Goal: Information Seeking & Learning: Learn about a topic

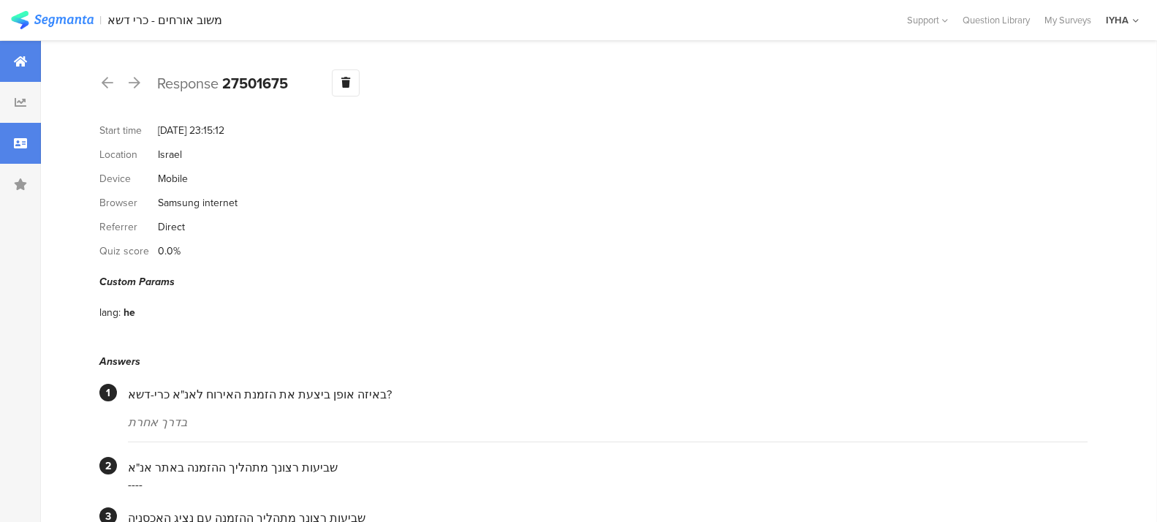
click at [18, 63] on icon at bounding box center [20, 62] width 13 height 12
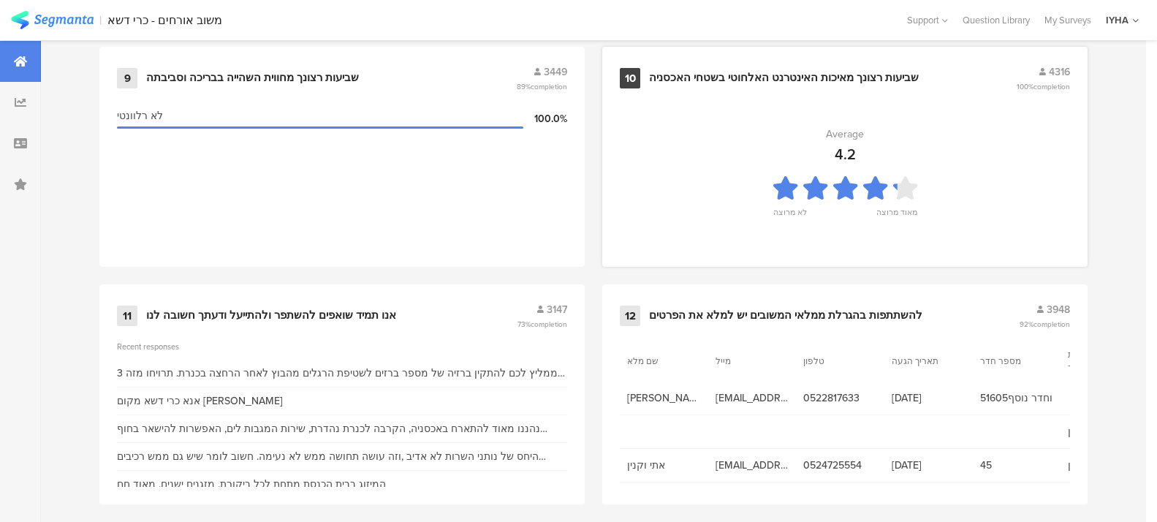
scroll to position [1622, 0]
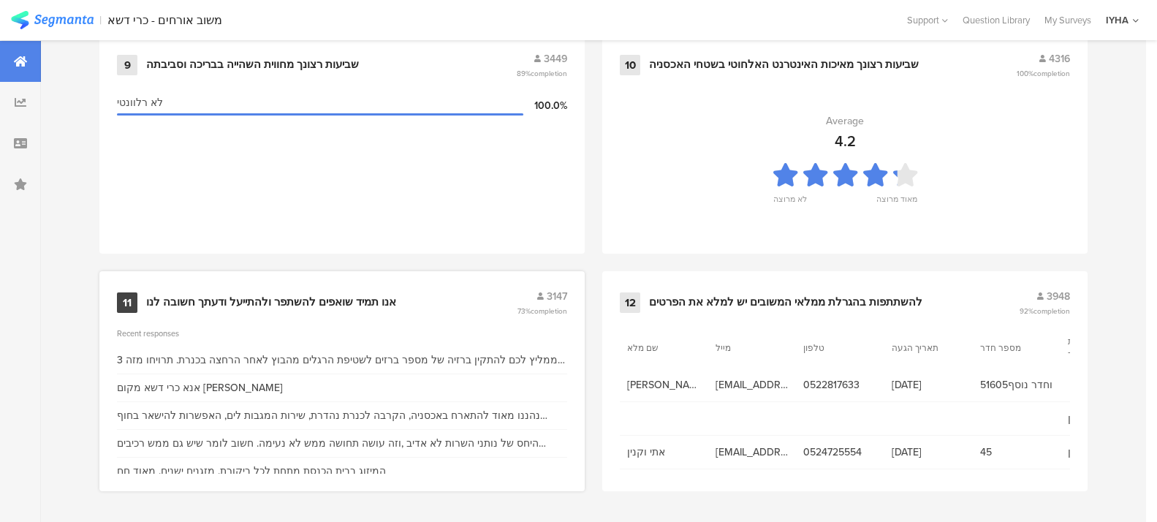
click at [129, 300] on div "11" at bounding box center [127, 302] width 20 height 20
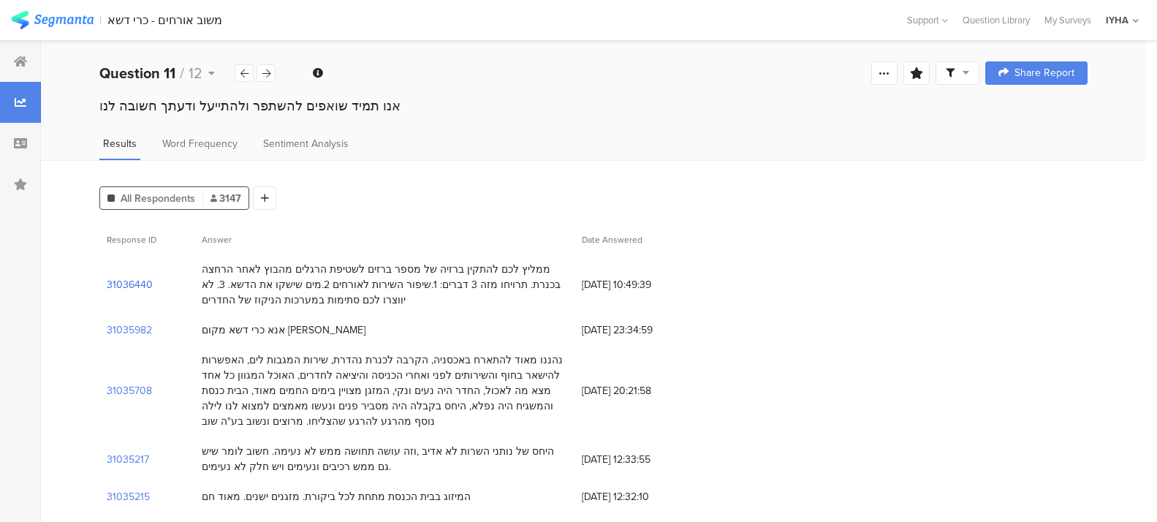
click at [115, 284] on section "31036440" at bounding box center [130, 284] width 46 height 15
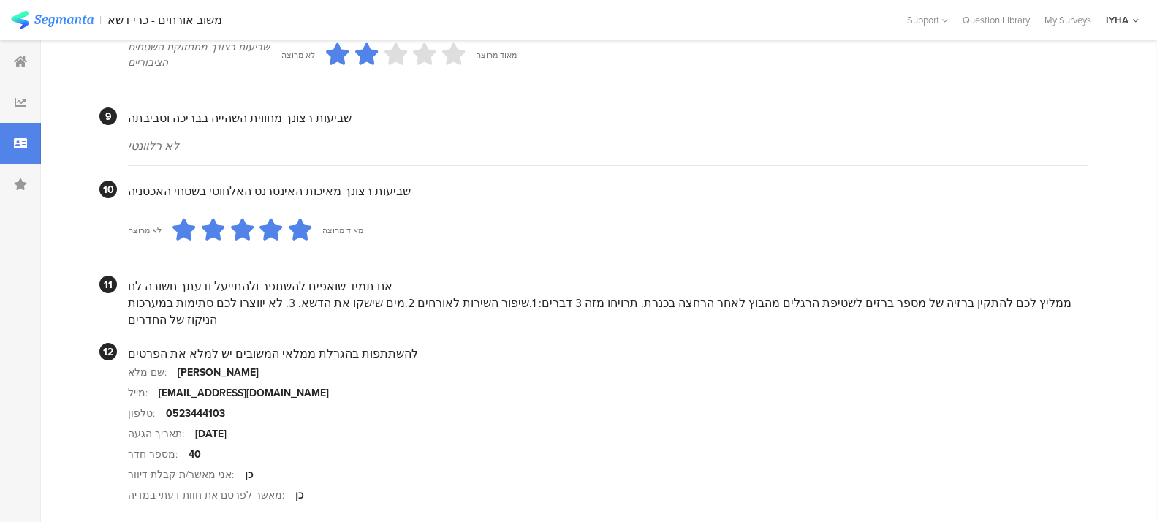
scroll to position [1352, 0]
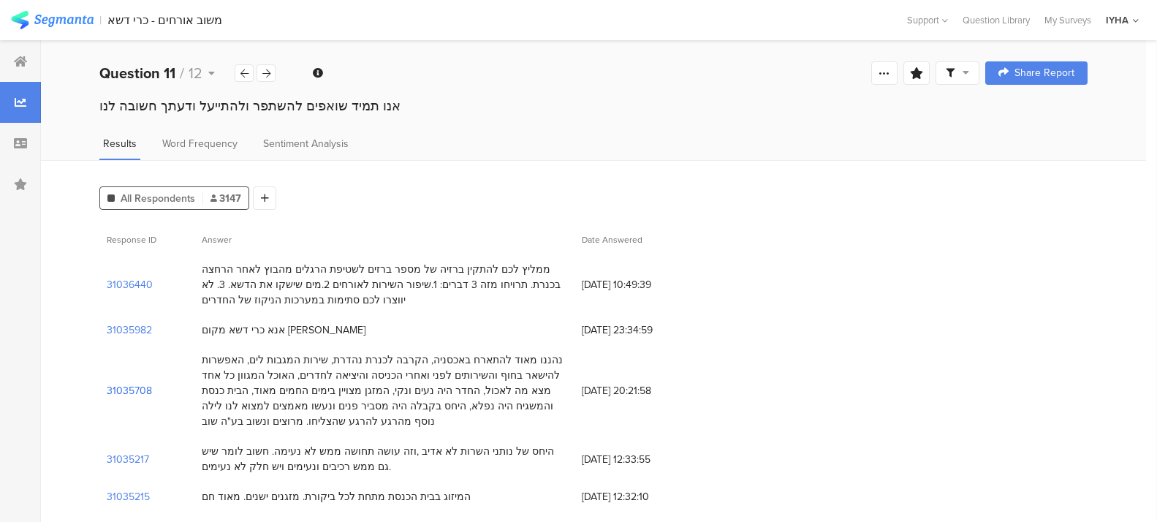
click at [138, 388] on section "31035708" at bounding box center [129, 390] width 45 height 15
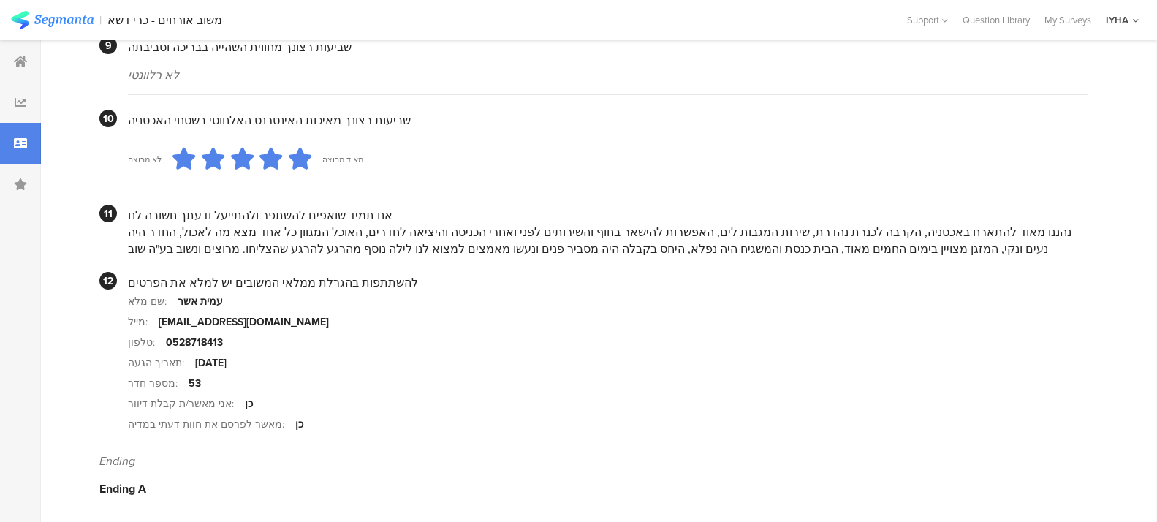
scroll to position [1409, 0]
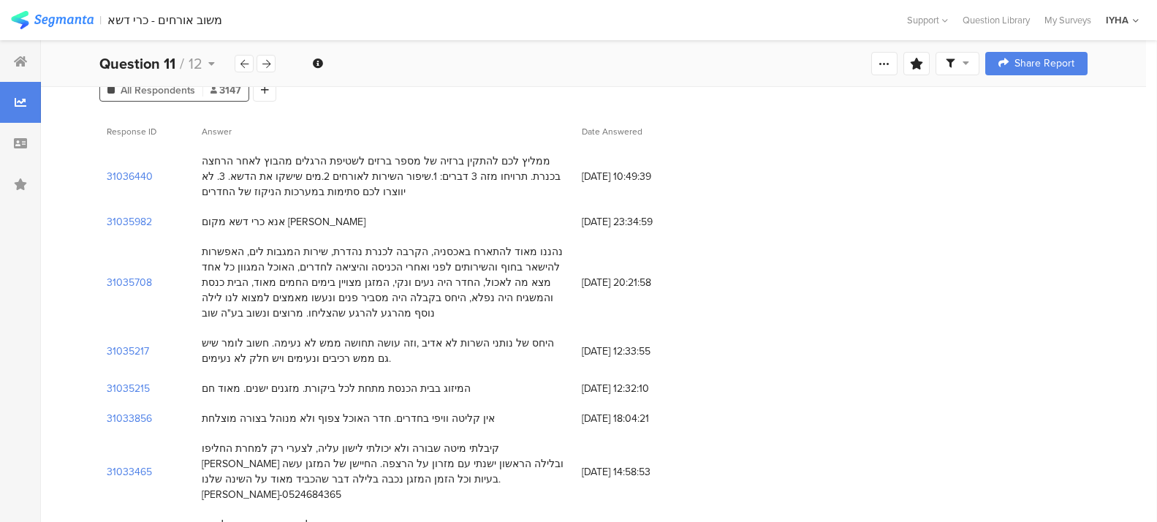
scroll to position [110, 0]
click at [121, 348] on section "31035217" at bounding box center [128, 349] width 42 height 15
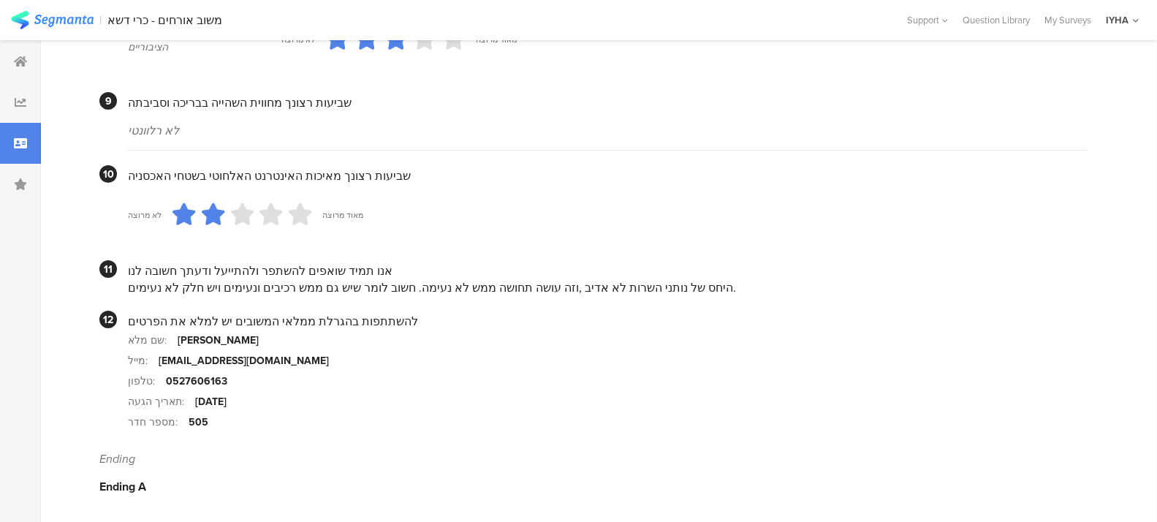
scroll to position [1307, 0]
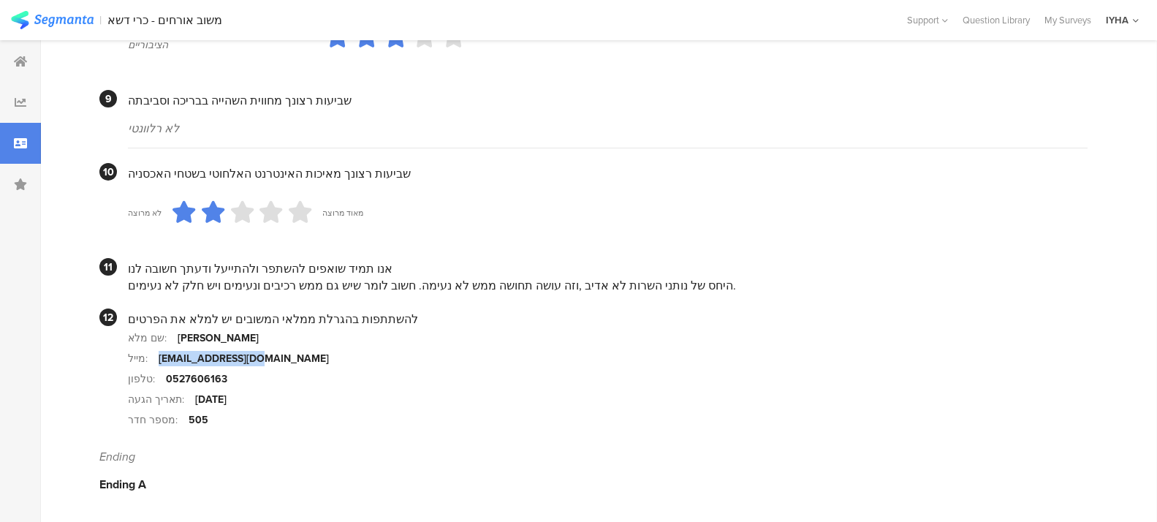
drag, startPoint x: 158, startPoint y: 360, endPoint x: 254, endPoint y: 357, distance: 95.8
click at [254, 357] on div "[EMAIL_ADDRESS][DOMAIN_NAME]" at bounding box center [244, 358] width 170 height 15
copy div "[EMAIL_ADDRESS][DOMAIN_NAME]"
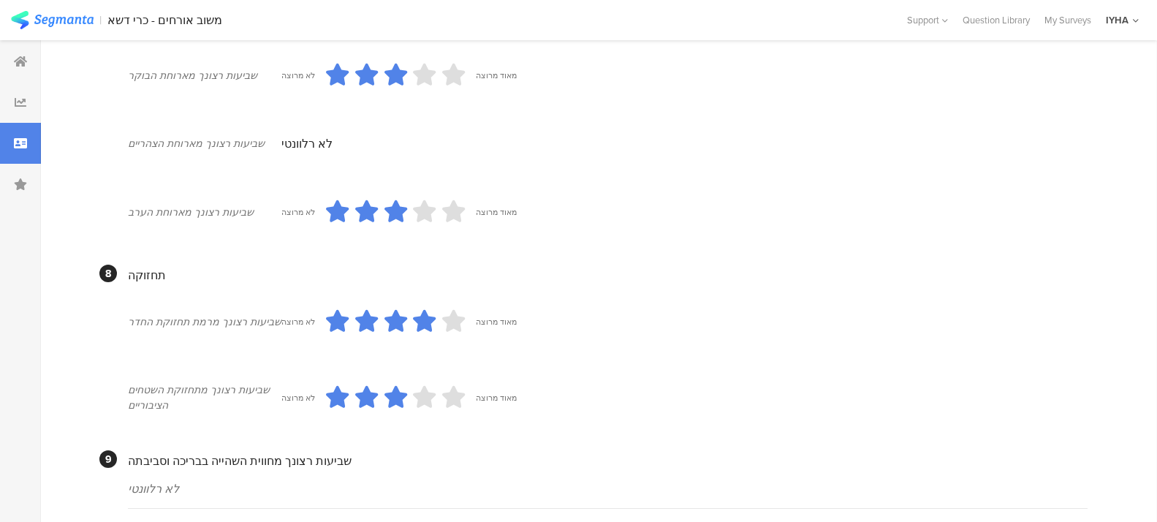
scroll to position [905, 0]
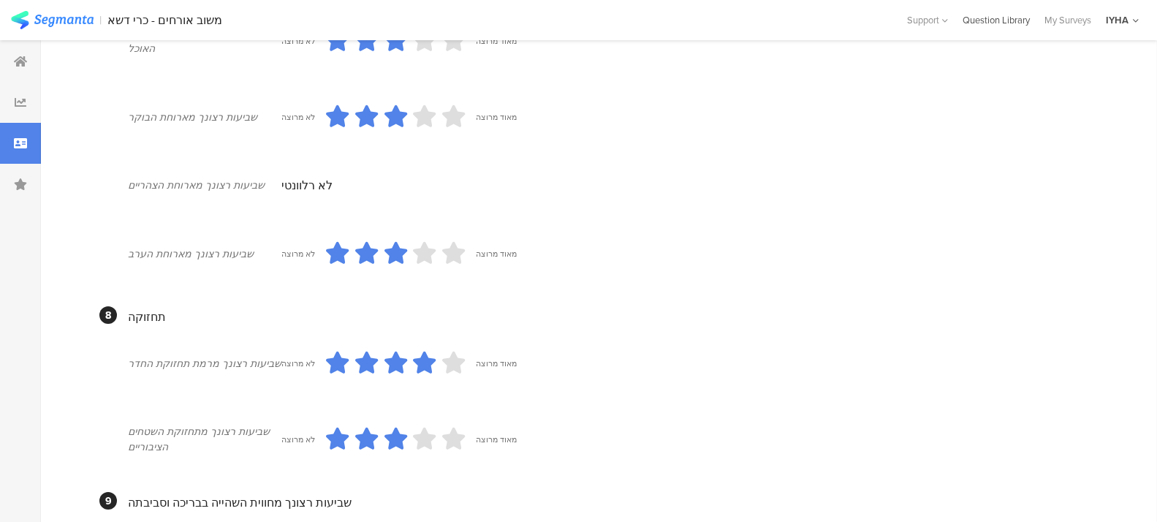
click at [747, 21] on div "Question Library" at bounding box center [996, 20] width 82 height 14
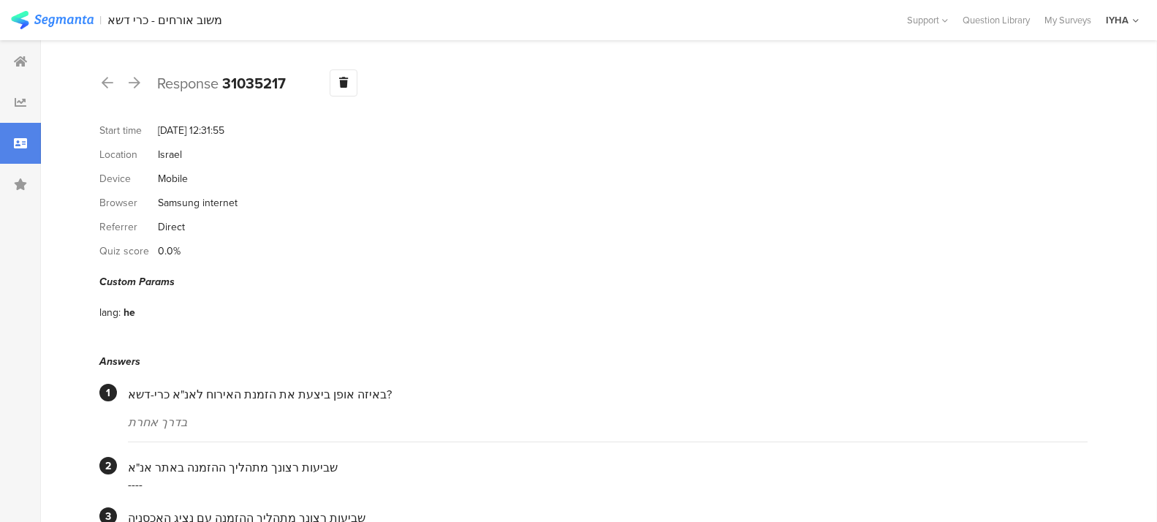
click at [239, 88] on b "31035217" at bounding box center [254, 83] width 64 height 22
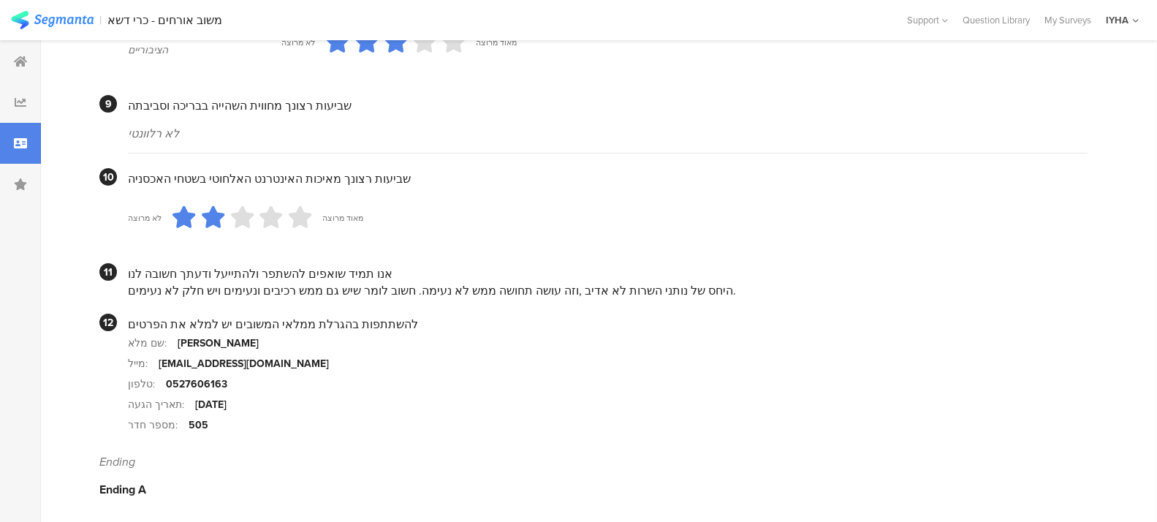
scroll to position [1307, 0]
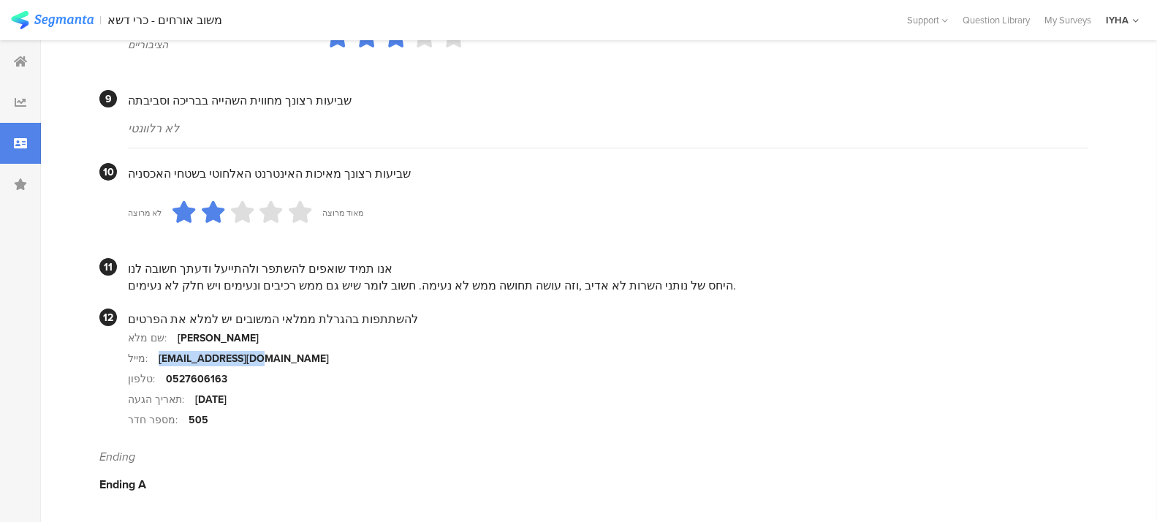
drag, startPoint x: 158, startPoint y: 360, endPoint x: 262, endPoint y: 359, distance: 104.5
click at [262, 359] on section "מייל: [EMAIL_ADDRESS][DOMAIN_NAME]" at bounding box center [607, 358] width 959 height 20
copy div "[EMAIL_ADDRESS][DOMAIN_NAME]"
click at [23, 185] on icon at bounding box center [20, 184] width 13 height 12
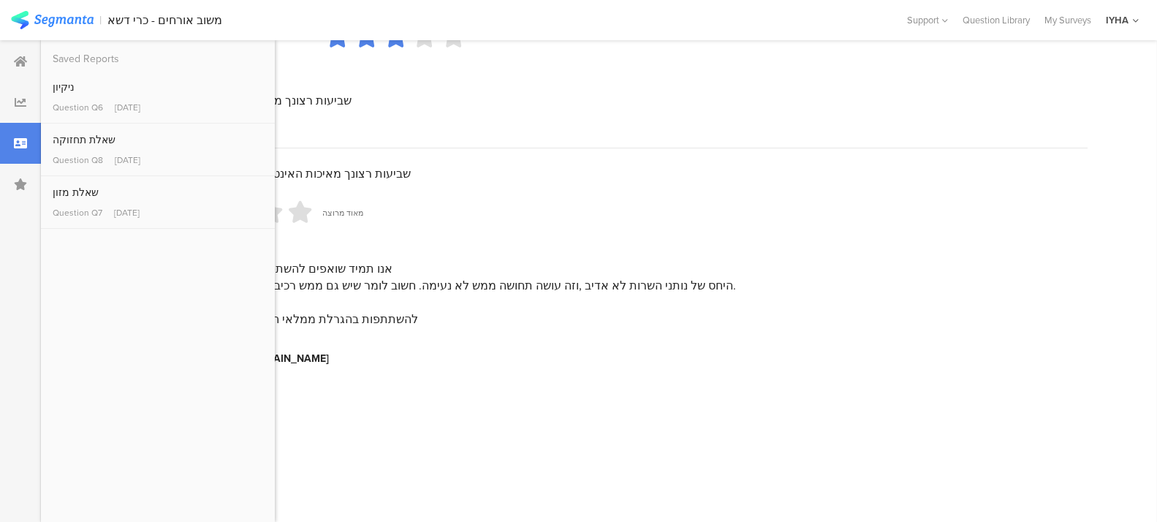
click at [427, 113] on section "לא רלוונטי" at bounding box center [607, 128] width 959 height 39
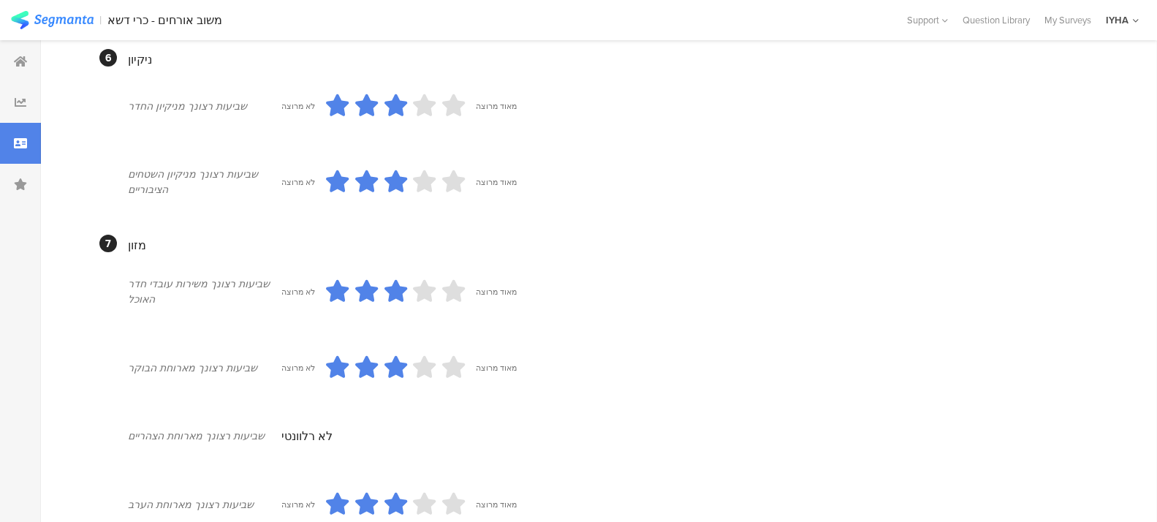
scroll to position [694, 0]
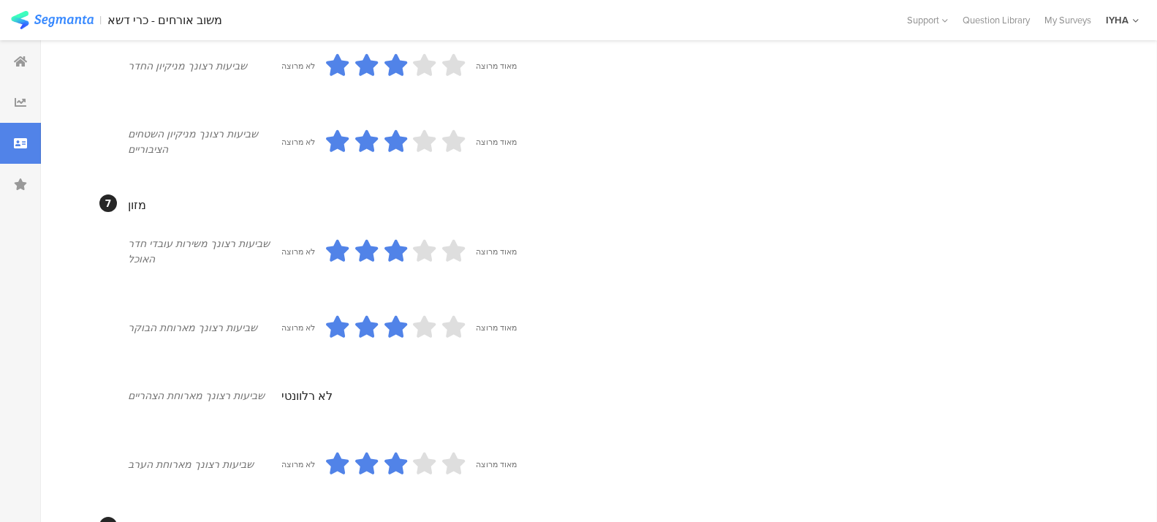
click at [1136, 18] on icon at bounding box center [1136, 20] width 6 height 11
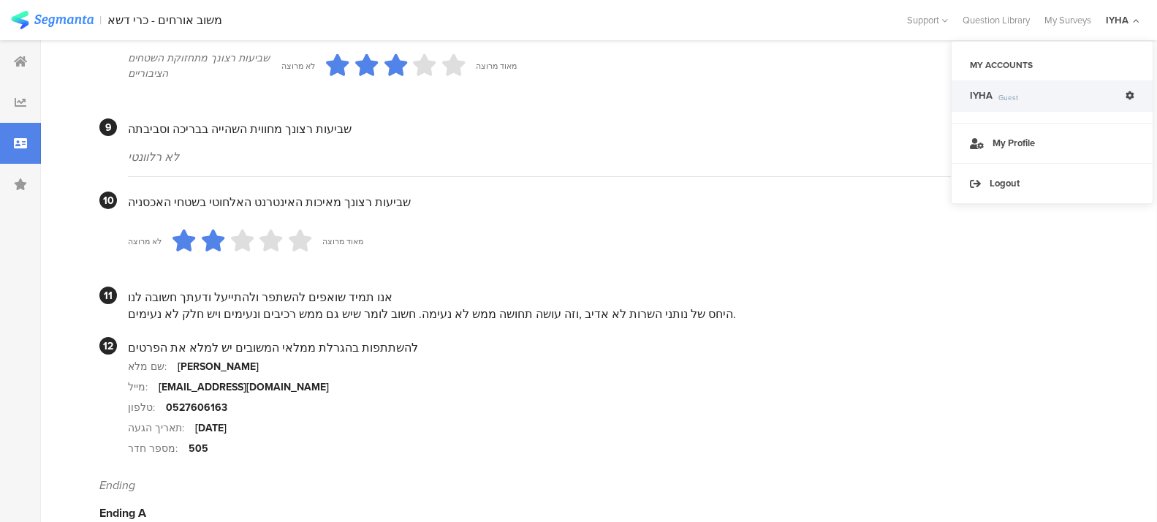
scroll to position [1279, 0]
drag, startPoint x: 584, startPoint y: 136, endPoint x: 669, endPoint y: 225, distance: 123.0
click at [669, 225] on section "לא מרוצה מאוד מרוצה" at bounding box center [607, 240] width 959 height 61
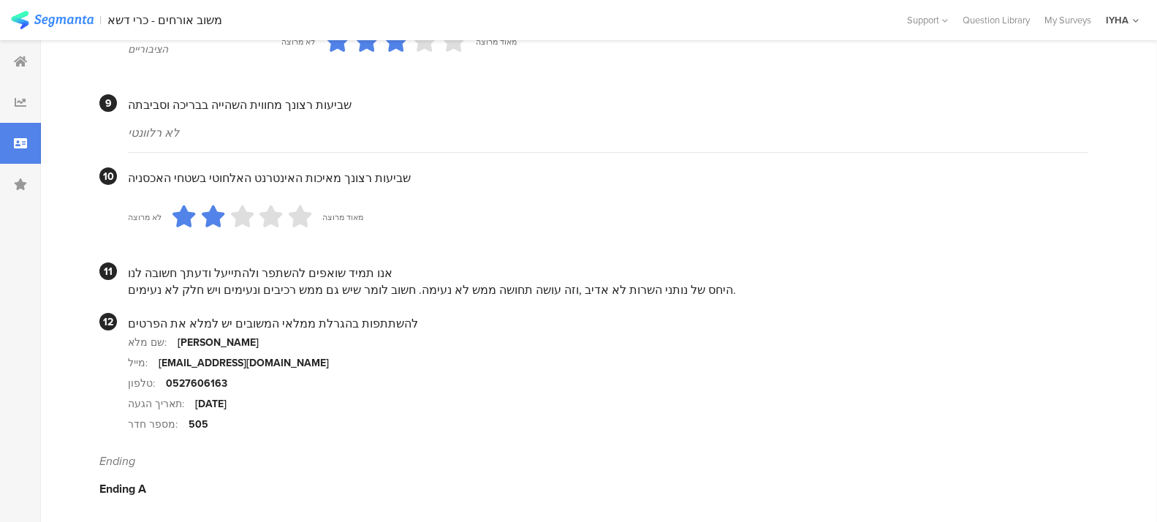
scroll to position [1307, 0]
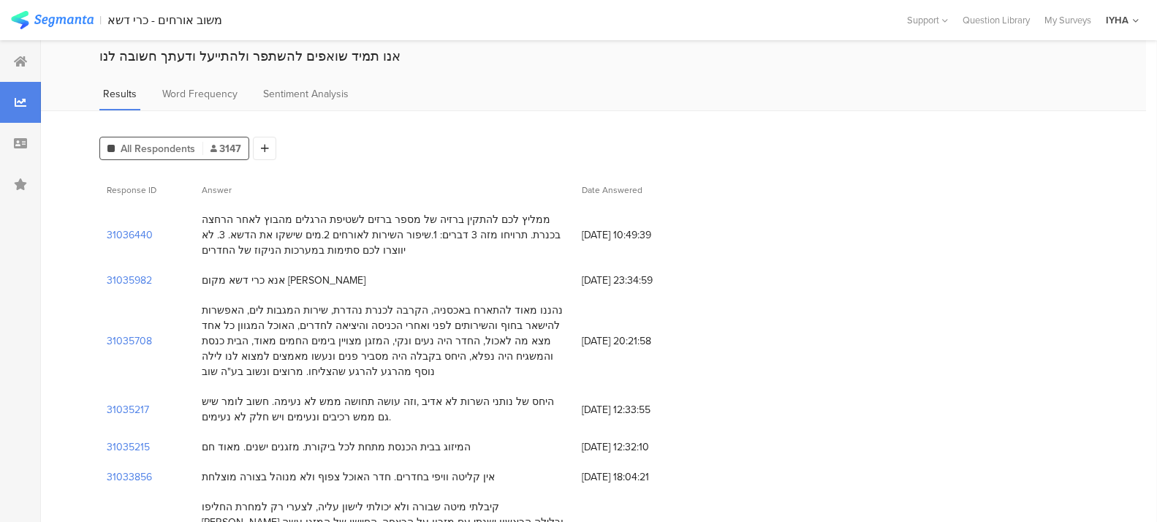
scroll to position [110, 0]
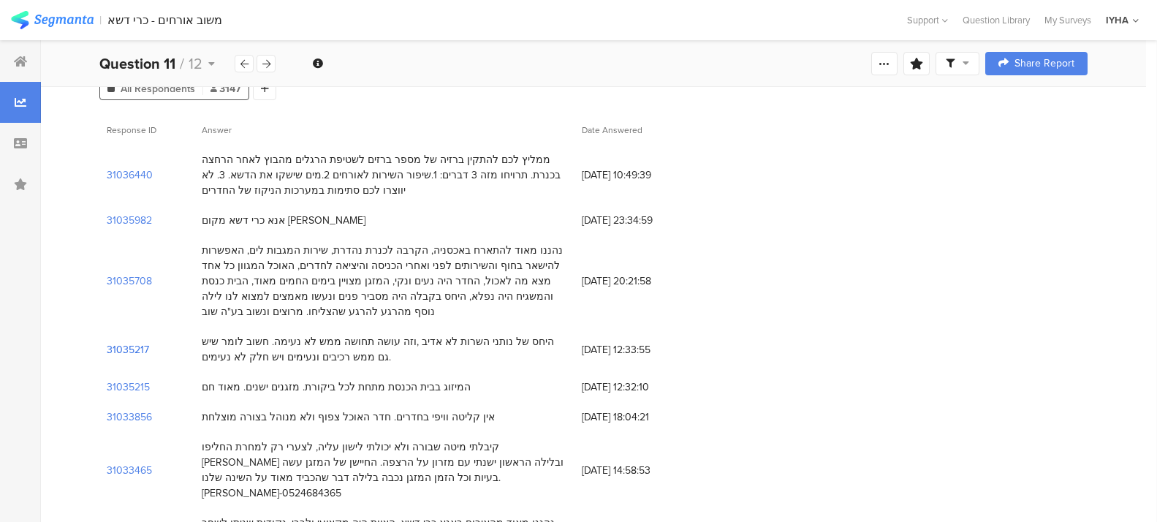
click at [123, 346] on section "31035217" at bounding box center [128, 349] width 42 height 15
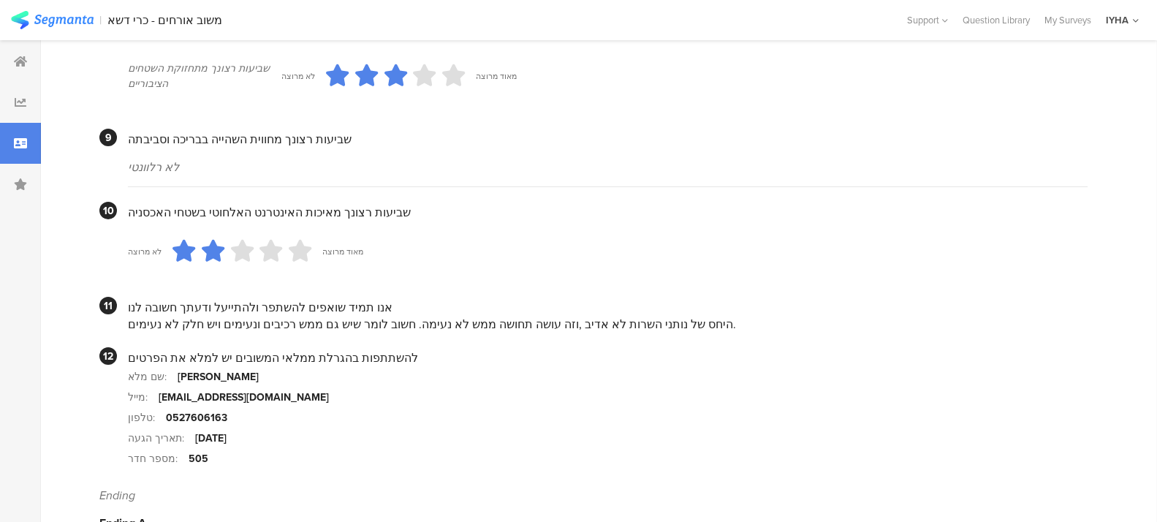
click at [155, 405] on div "שם מלא: [PERSON_NAME] מייל: [EMAIL_ADDRESS][DOMAIN_NAME] טלפון: 0527606163 תארי…" at bounding box center [607, 417] width 959 height 102
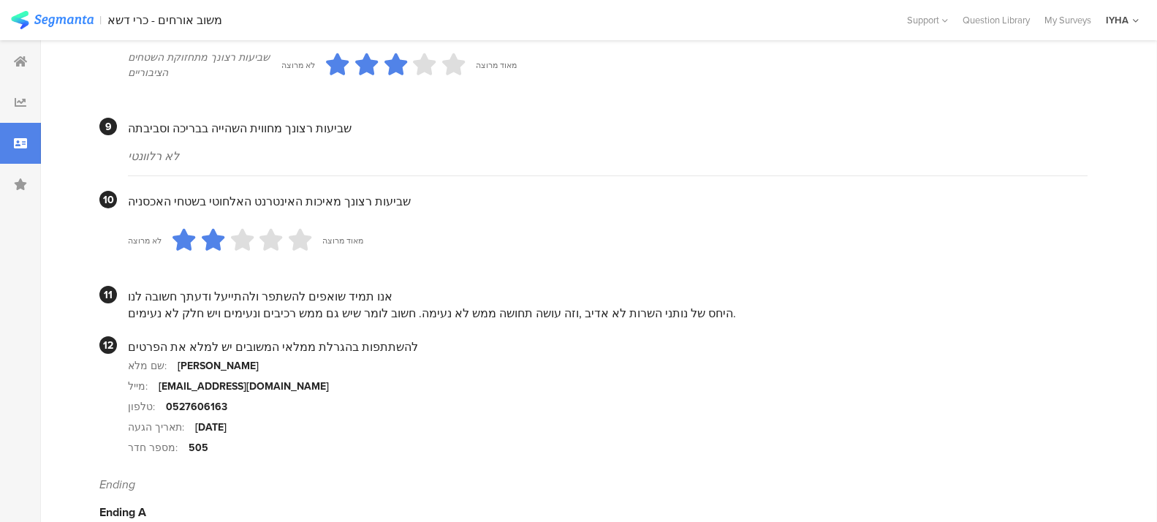
click at [161, 389] on div "[EMAIL_ADDRESS][DOMAIN_NAME]" at bounding box center [244, 386] width 170 height 15
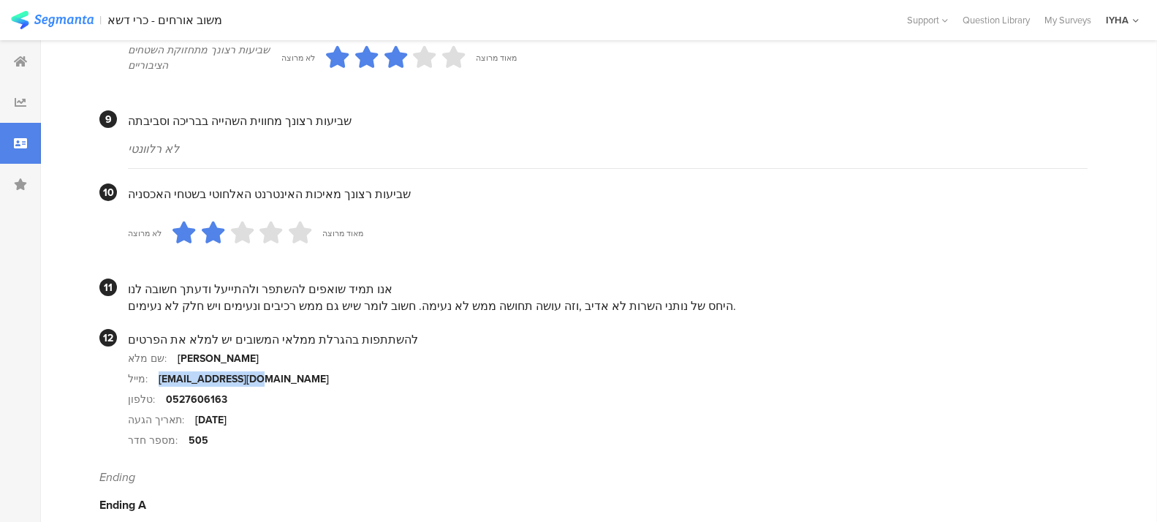
scroll to position [1297, 0]
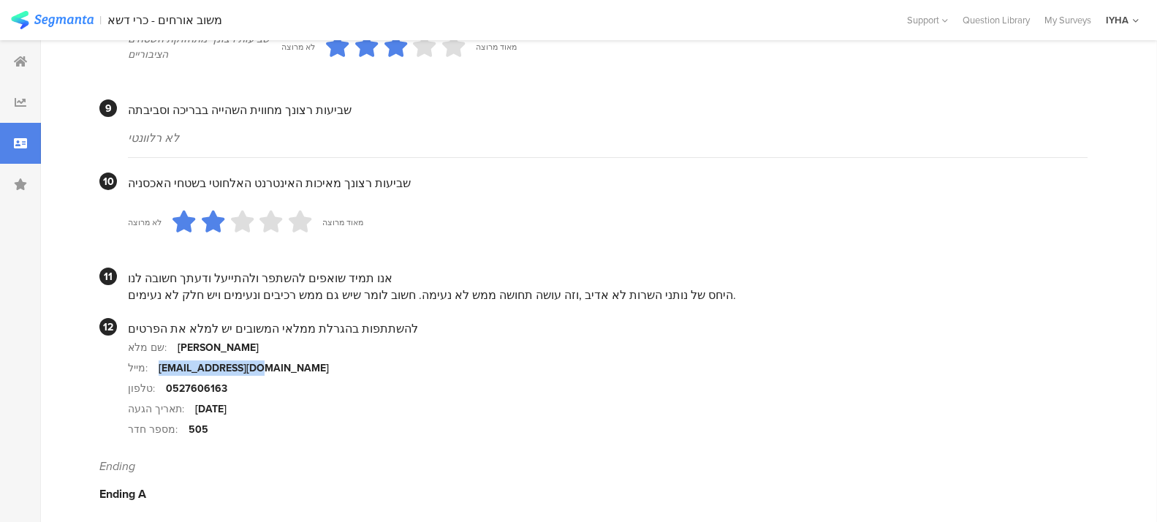
drag, startPoint x: 156, startPoint y: 387, endPoint x: 252, endPoint y: 374, distance: 96.5
click at [252, 374] on section "מייל: [EMAIL_ADDRESS][DOMAIN_NAME]" at bounding box center [607, 367] width 959 height 20
copy section "מייל: [EMAIL_ADDRESS][DOMAIN_NAME]"
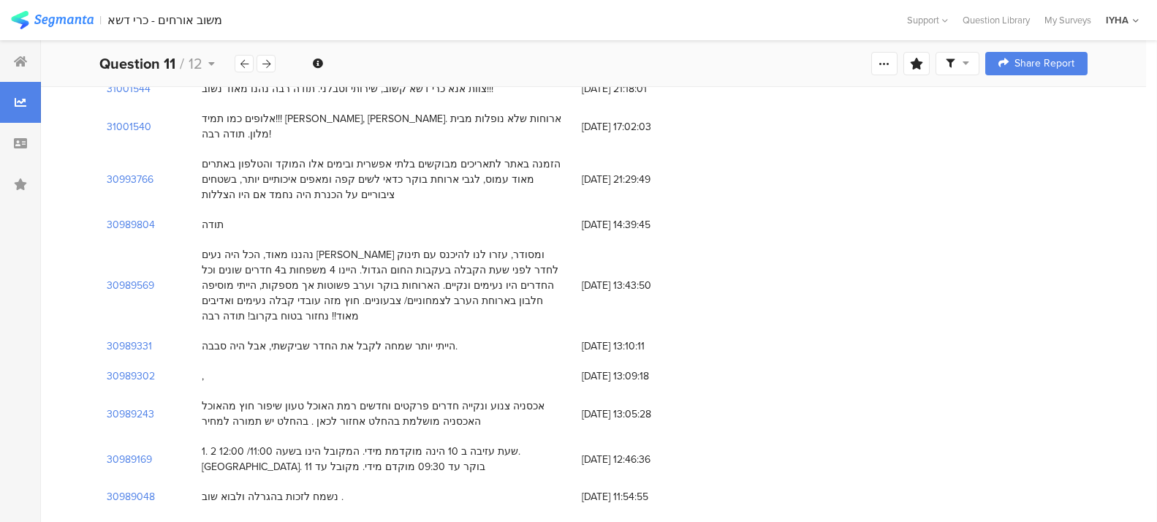
scroll to position [110, 0]
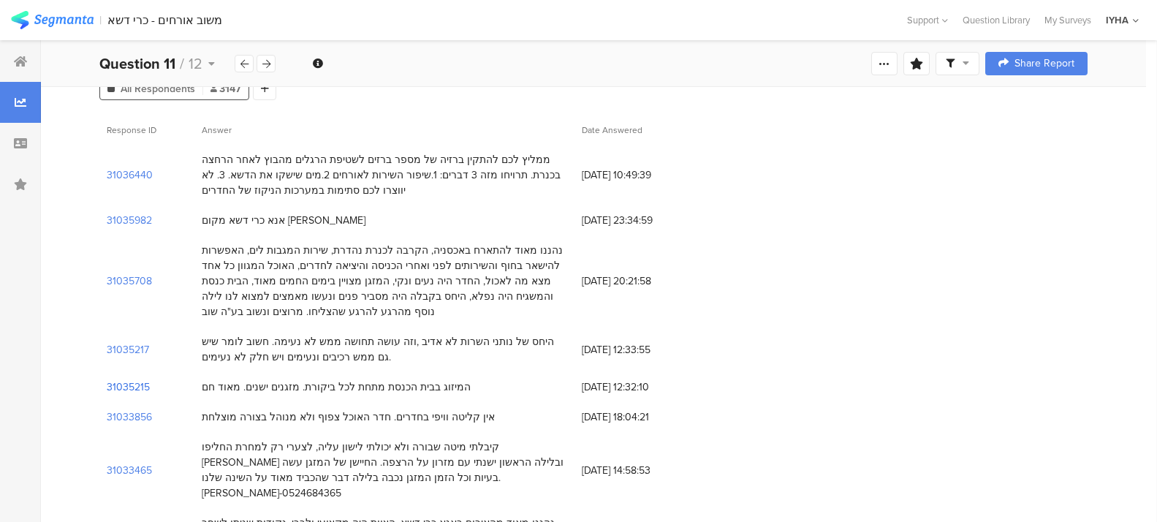
click at [124, 385] on section "31035215" at bounding box center [128, 386] width 43 height 15
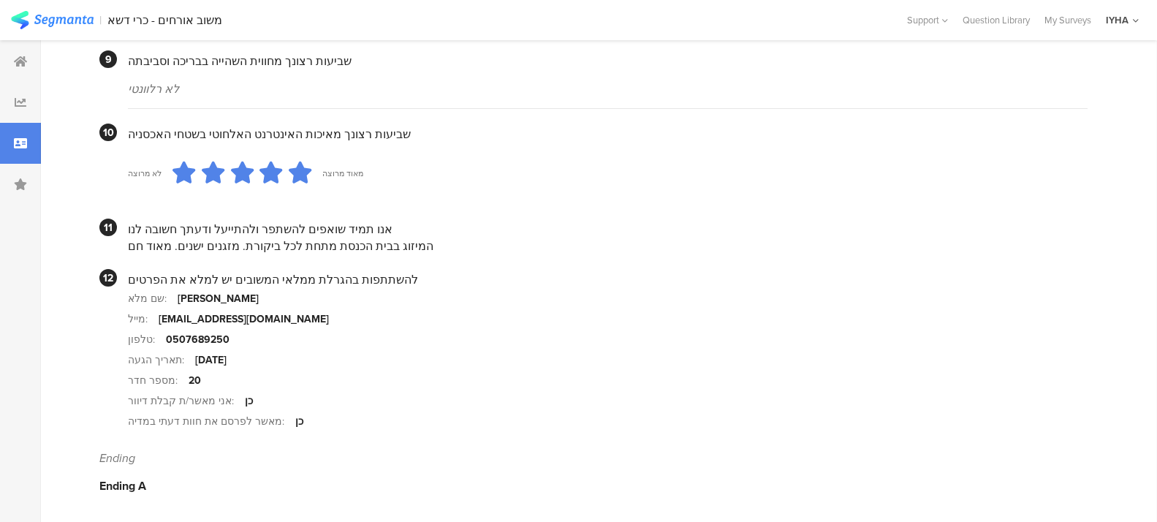
scroll to position [1377, 0]
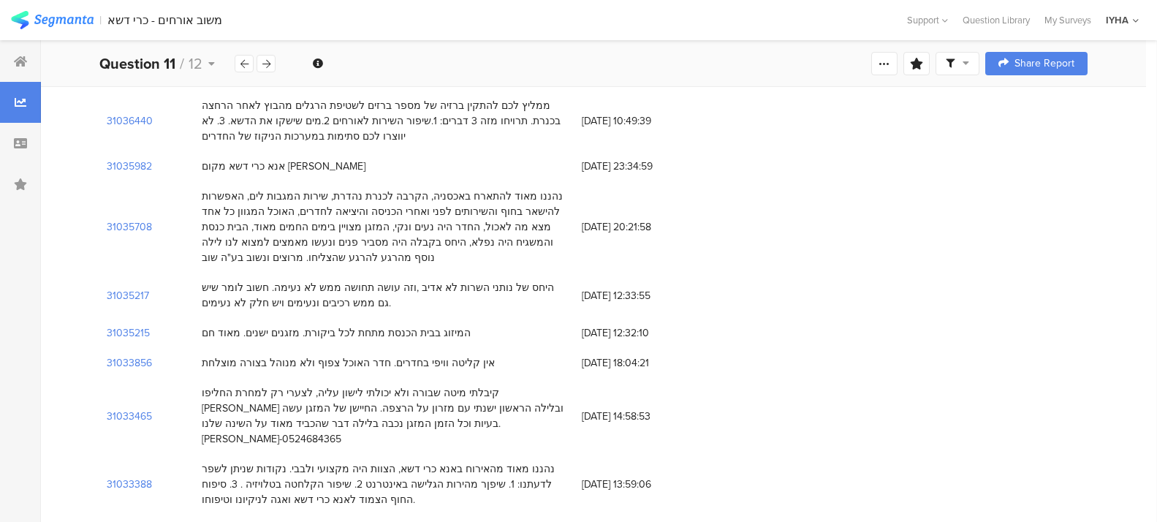
scroll to position [164, 0]
click at [132, 363] on section "31033856" at bounding box center [129, 361] width 45 height 15
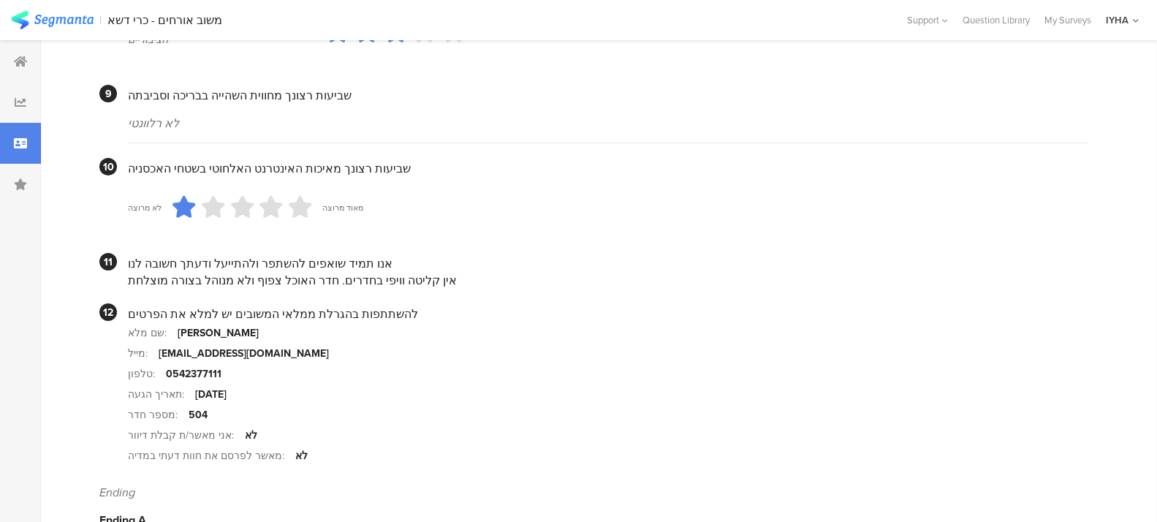
scroll to position [1315, 0]
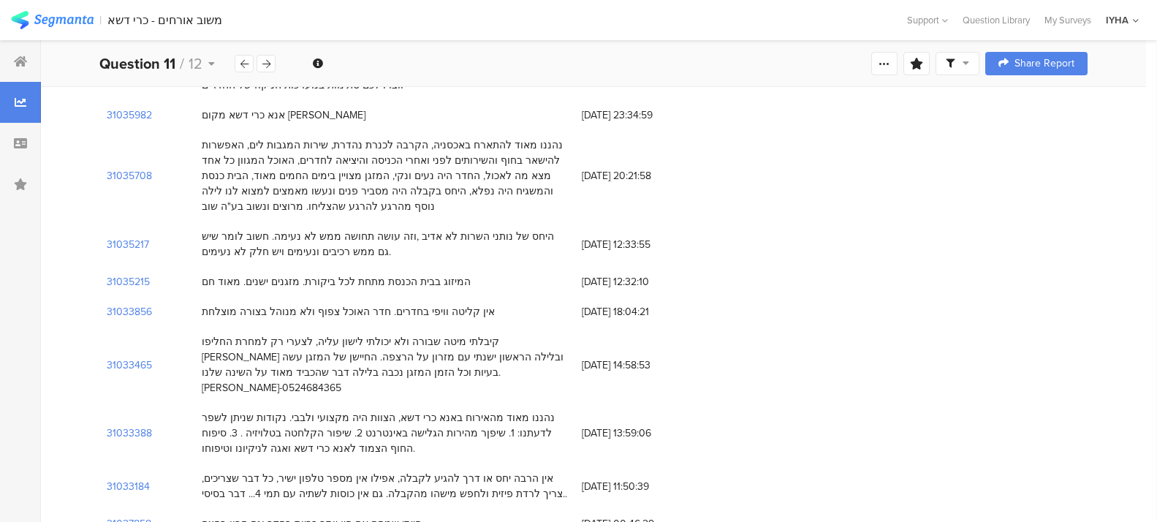
scroll to position [219, 0]
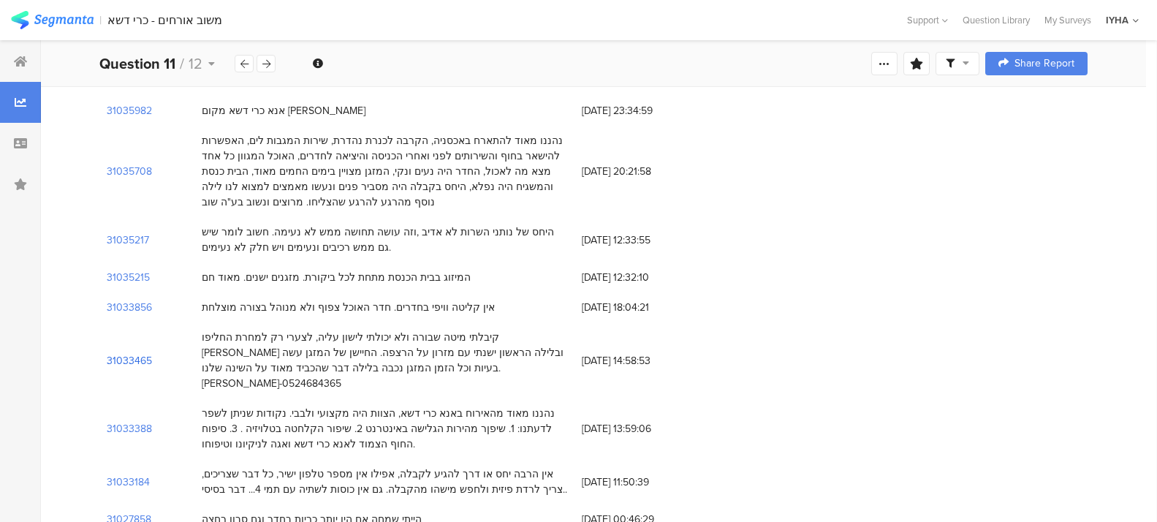
click at [120, 353] on section "31033465" at bounding box center [129, 360] width 45 height 15
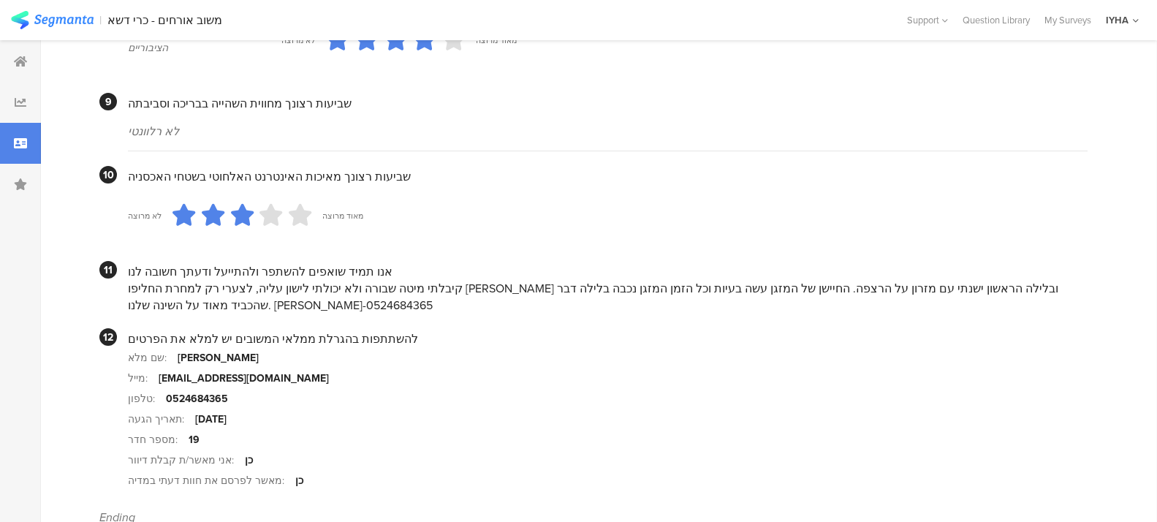
scroll to position [1352, 0]
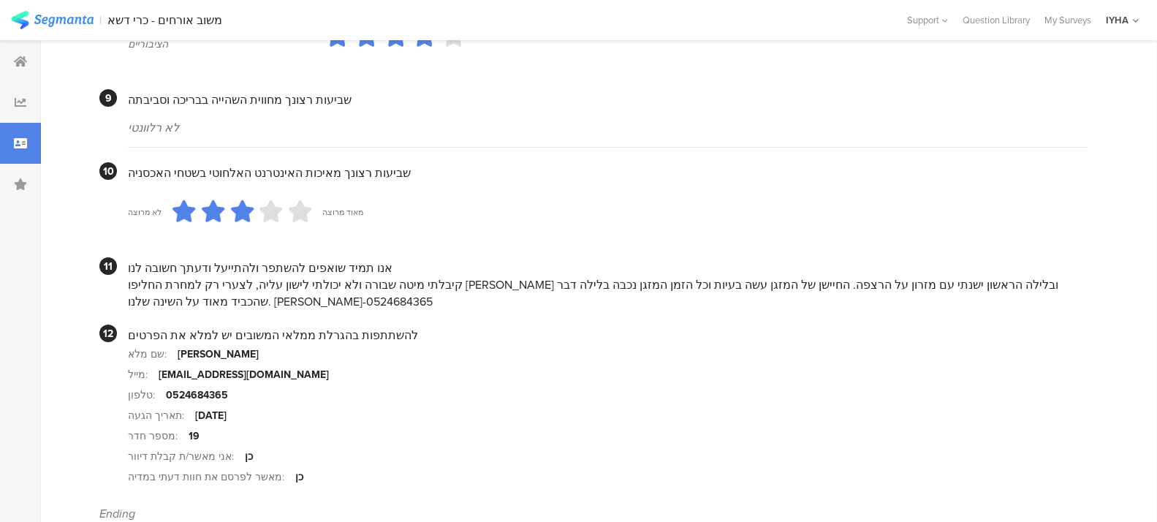
click at [547, 423] on section "תאריך הגעה: [DATE]" at bounding box center [607, 415] width 959 height 20
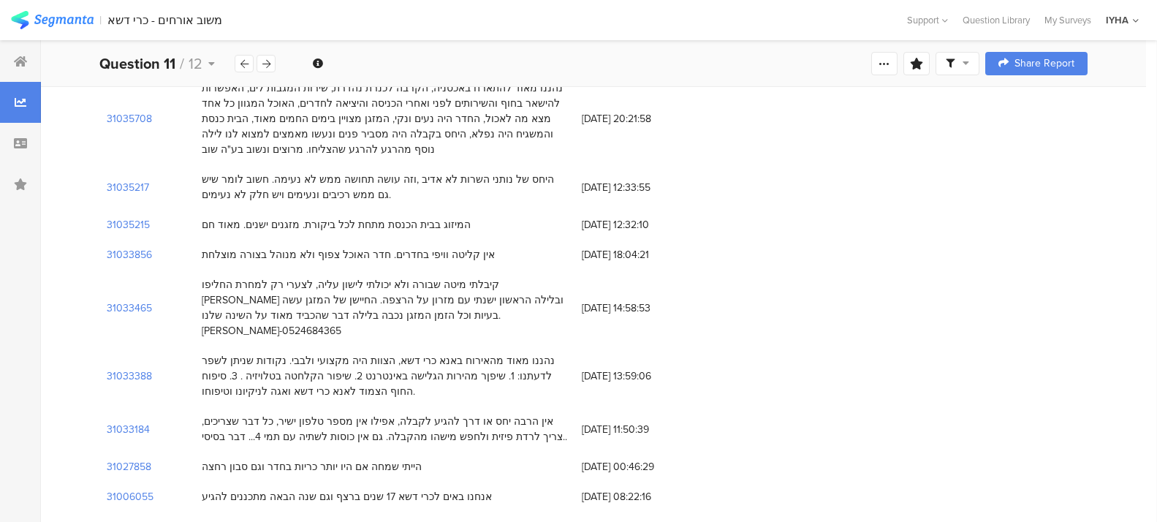
scroll to position [311, 0]
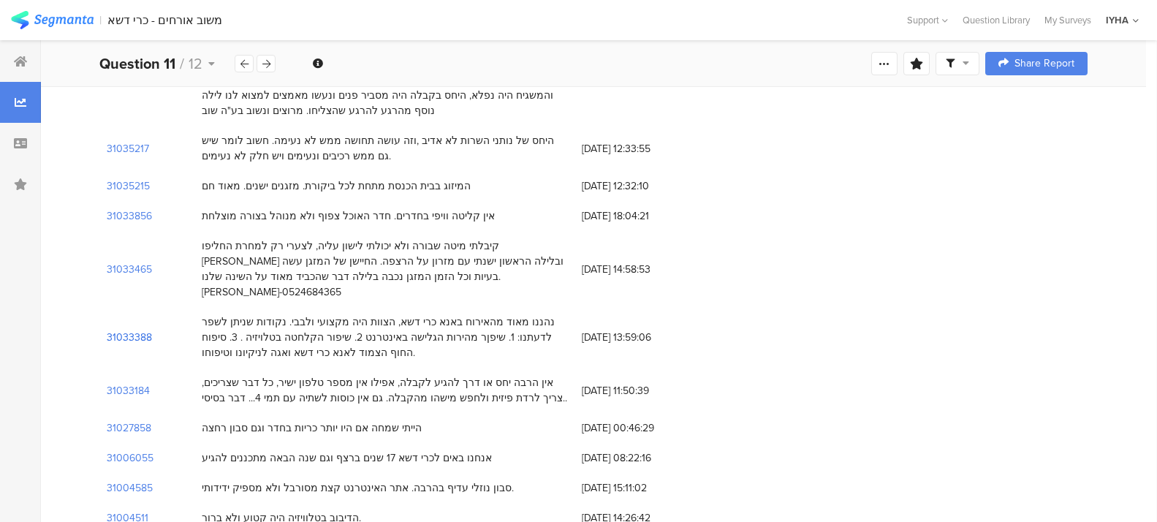
click at [128, 330] on section "31033388" at bounding box center [129, 337] width 45 height 15
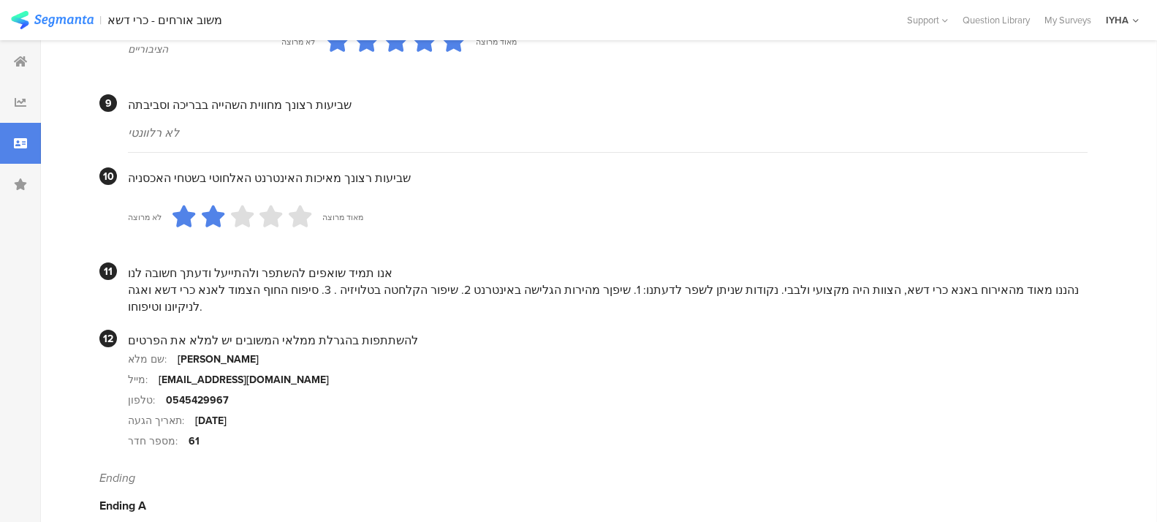
scroll to position [1351, 0]
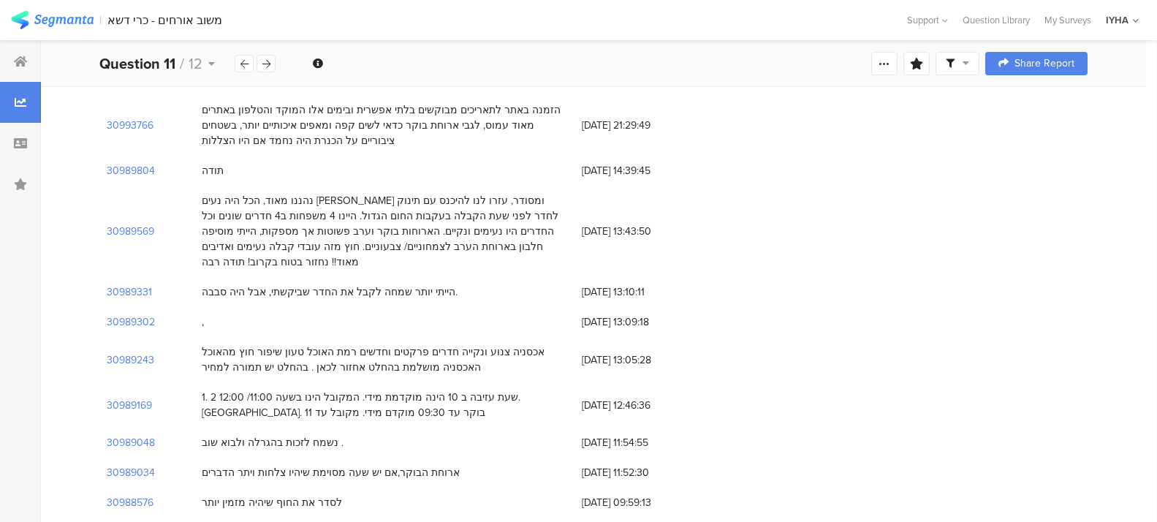
scroll to position [311, 0]
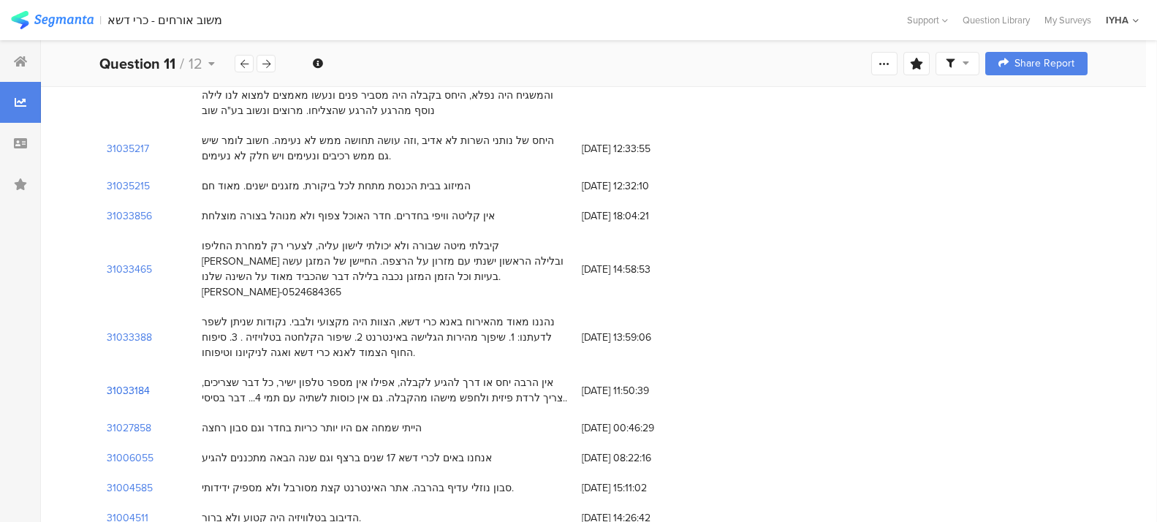
click at [116, 383] on section "31033184" at bounding box center [128, 390] width 43 height 15
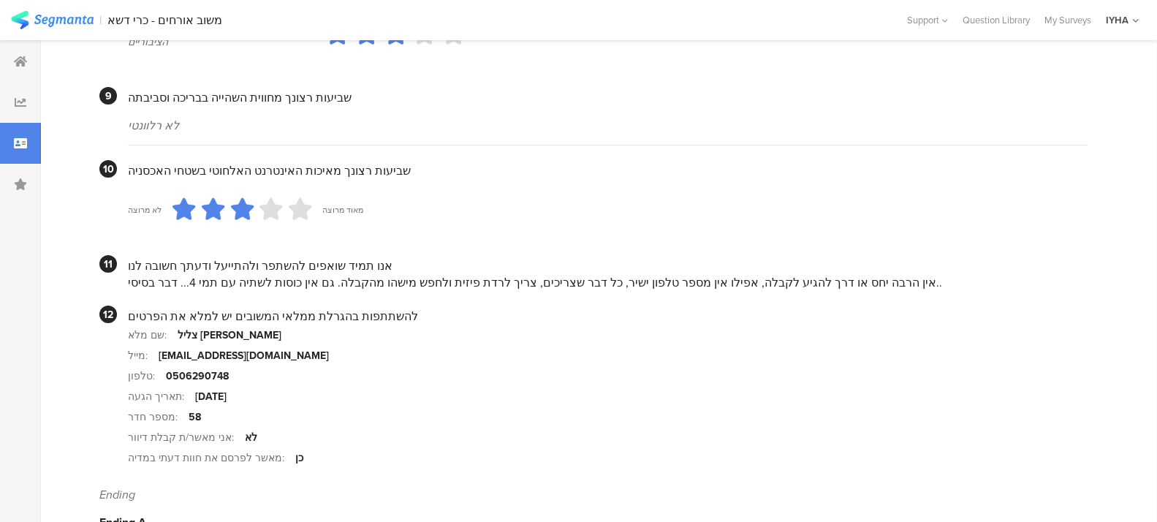
scroll to position [1370, 0]
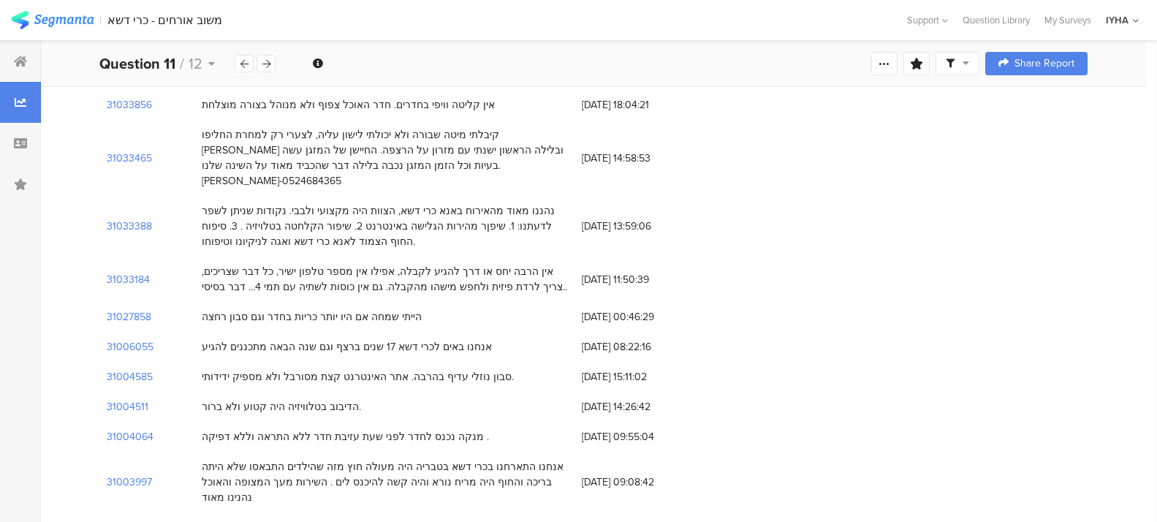
scroll to position [438, 0]
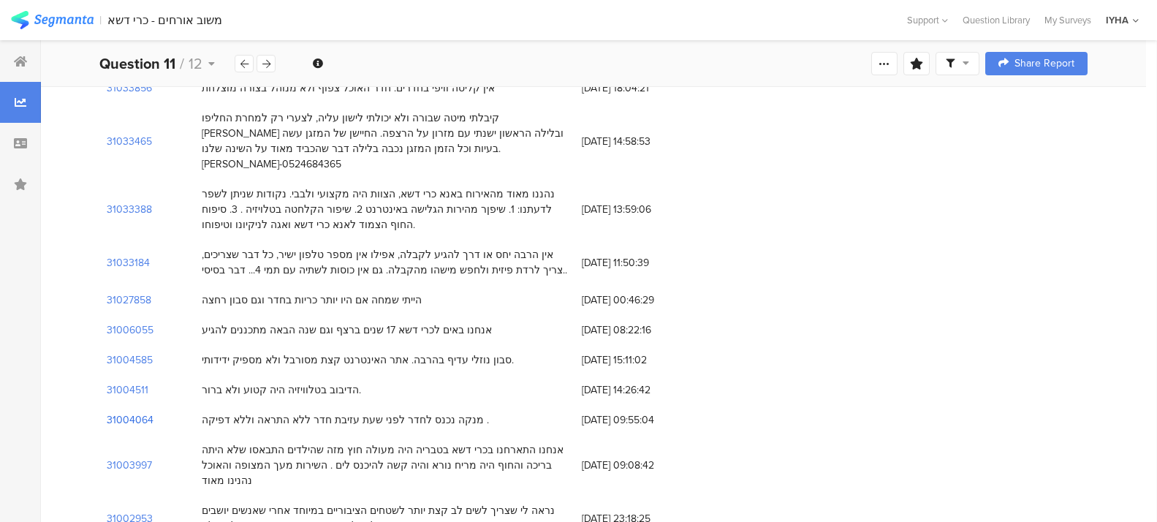
click at [143, 412] on section "31004064" at bounding box center [130, 419] width 47 height 15
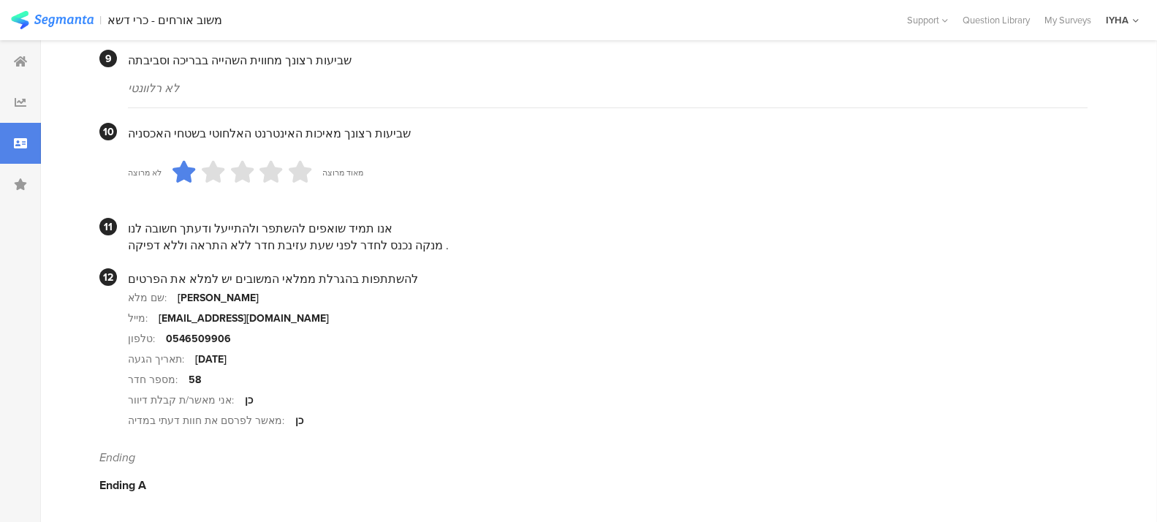
scroll to position [1395, 0]
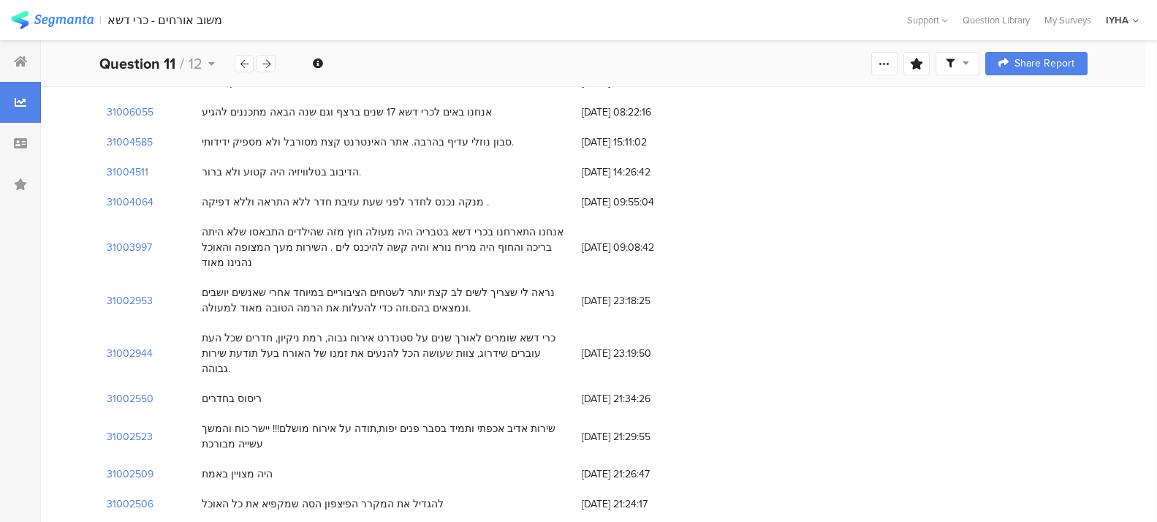
scroll to position [658, 0]
click at [129, 382] on div "31002550" at bounding box center [146, 397] width 95 height 30
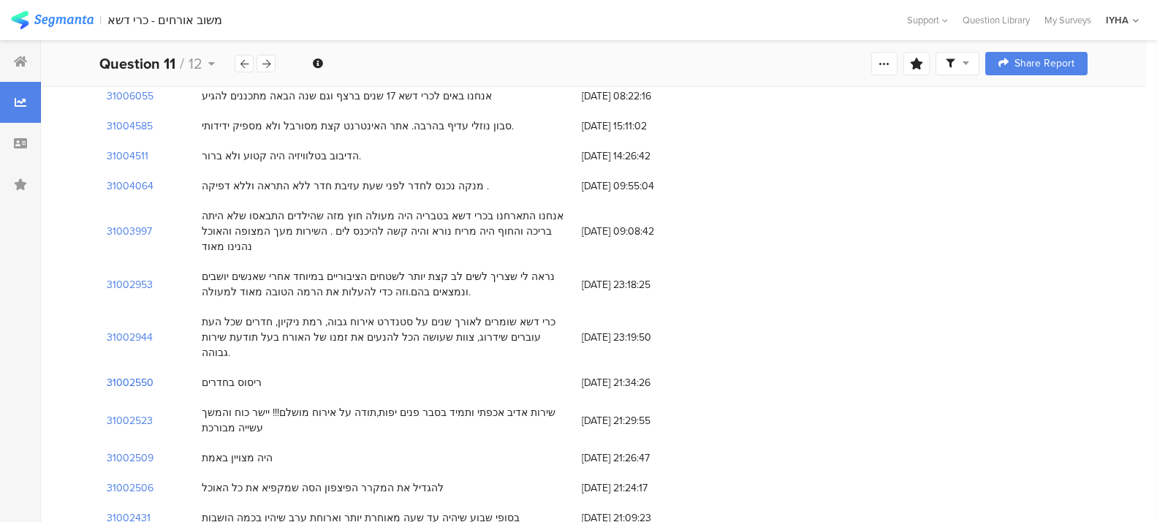
scroll to position [676, 0]
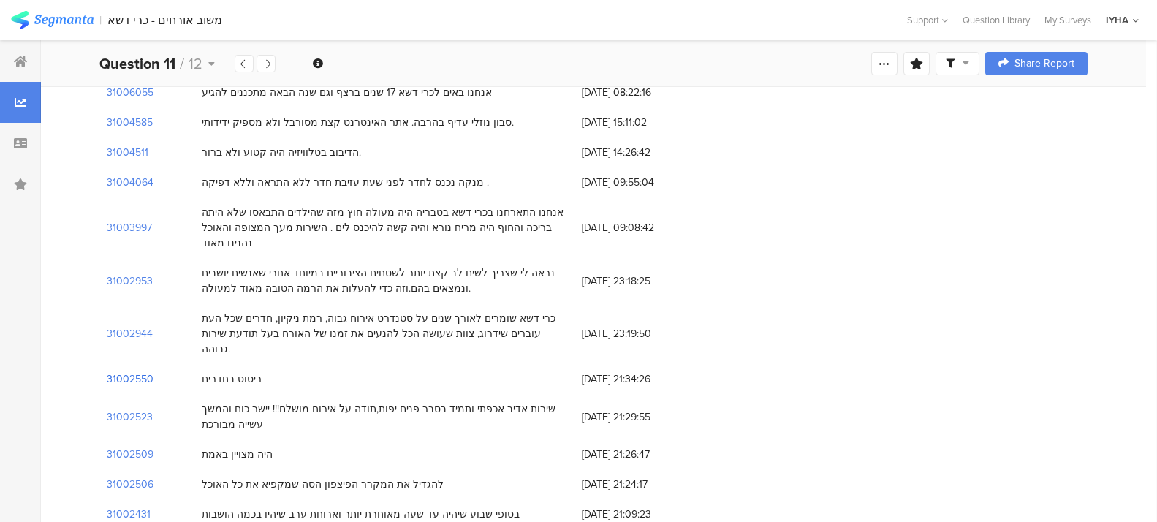
click at [141, 371] on section "31002550" at bounding box center [130, 378] width 47 height 15
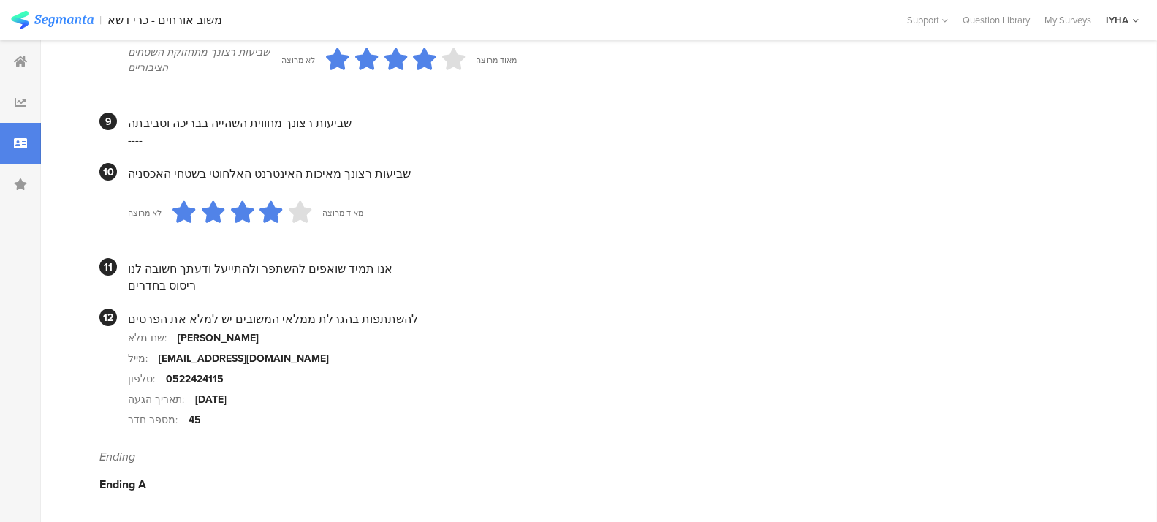
scroll to position [1331, 0]
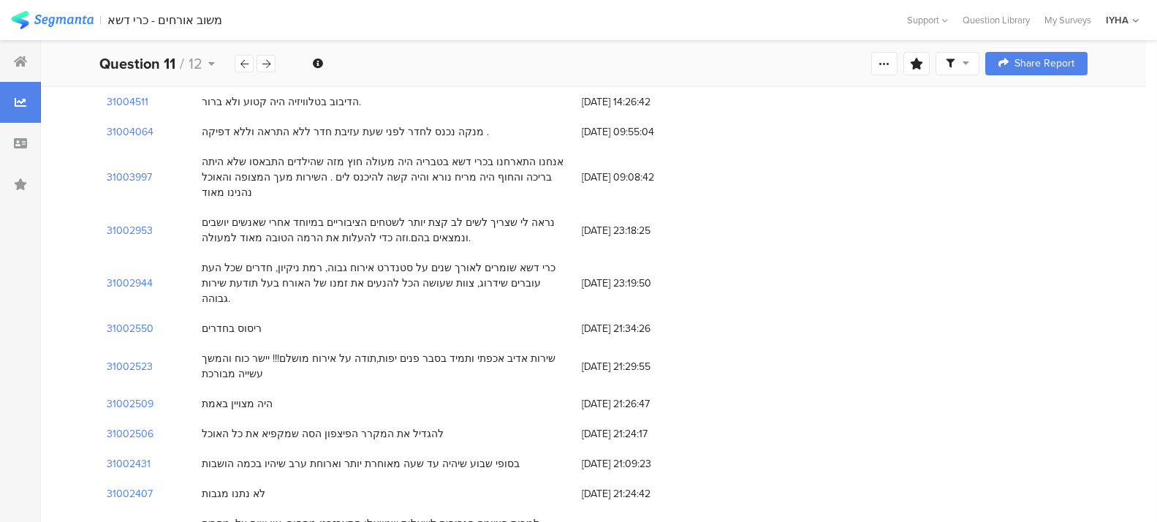
scroll to position [731, 0]
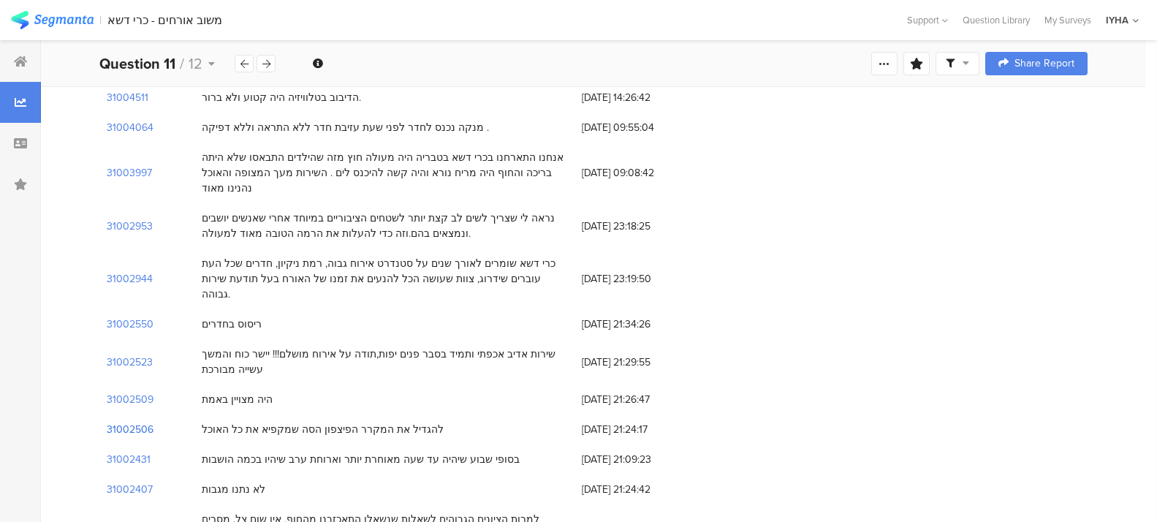
click at [124, 422] on section "31002506" at bounding box center [130, 429] width 47 height 15
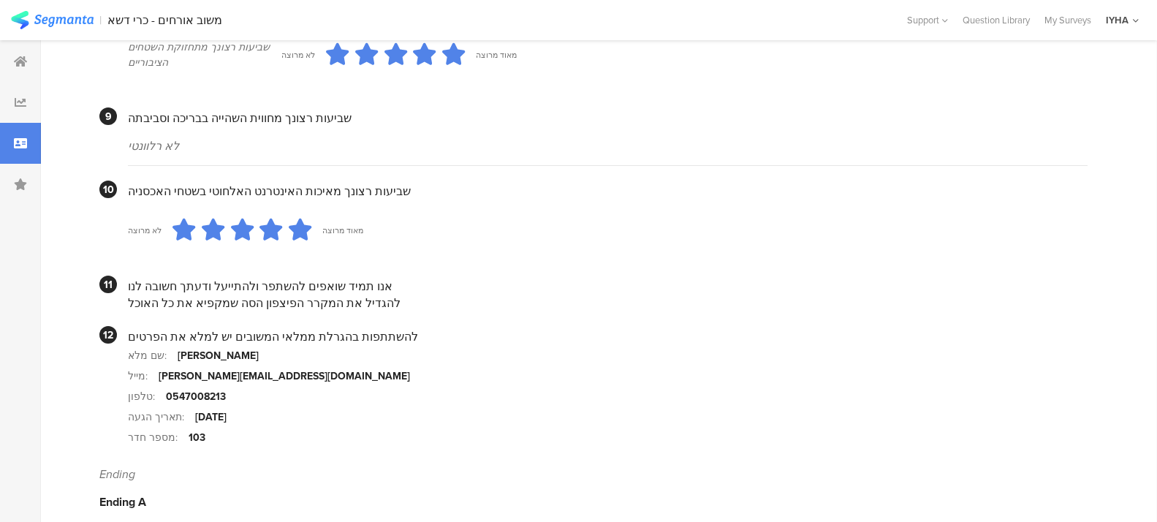
scroll to position [1351, 0]
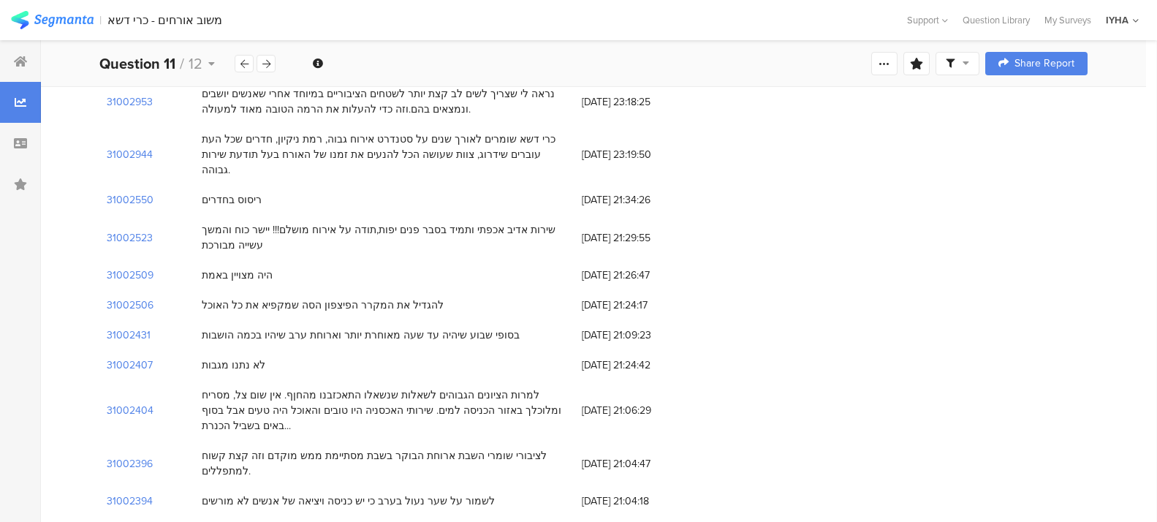
scroll to position [895, 0]
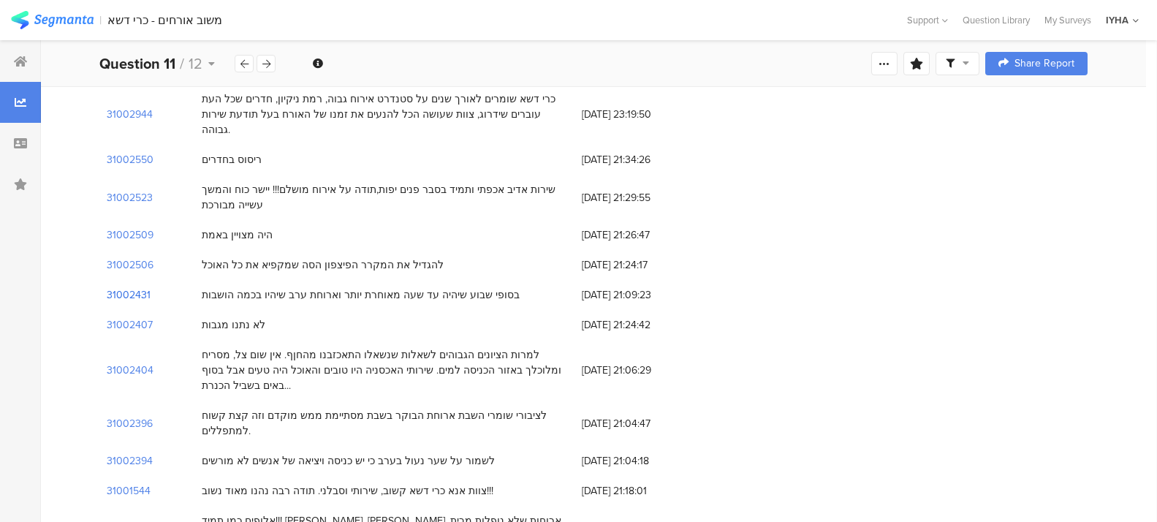
click at [129, 287] on section "31002431" at bounding box center [129, 294] width 44 height 15
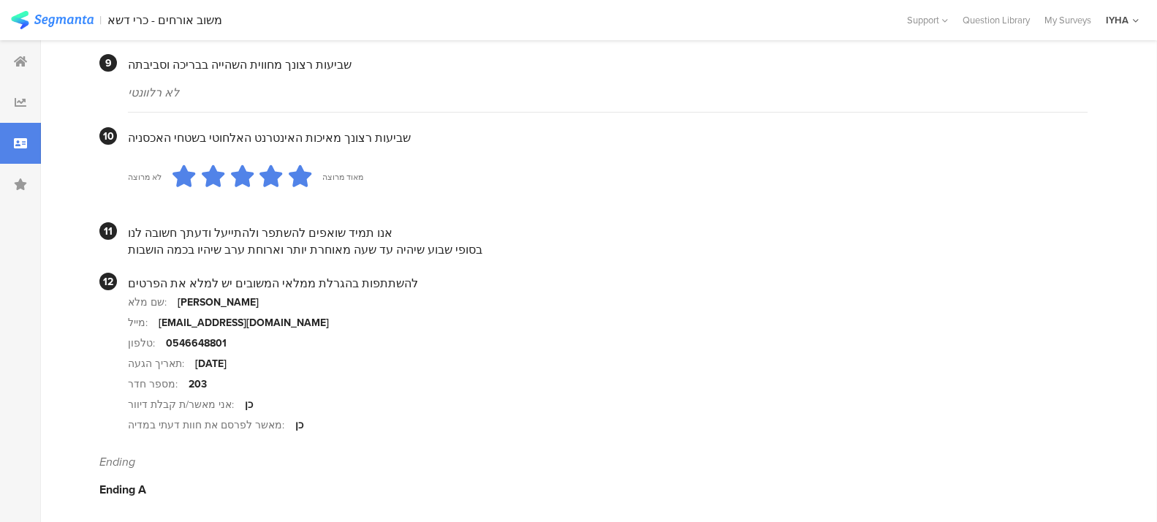
scroll to position [1392, 0]
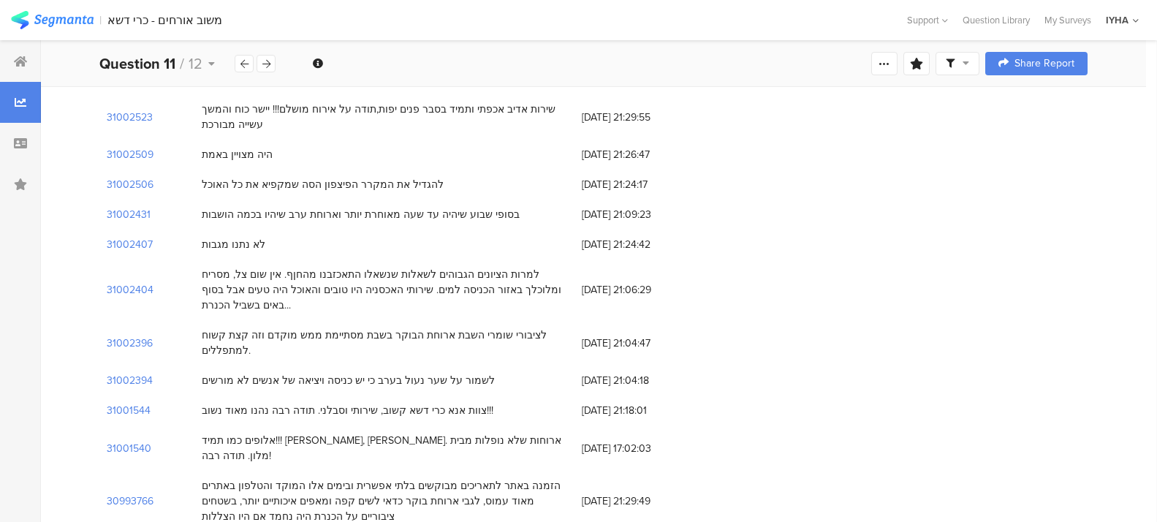
scroll to position [987, 0]
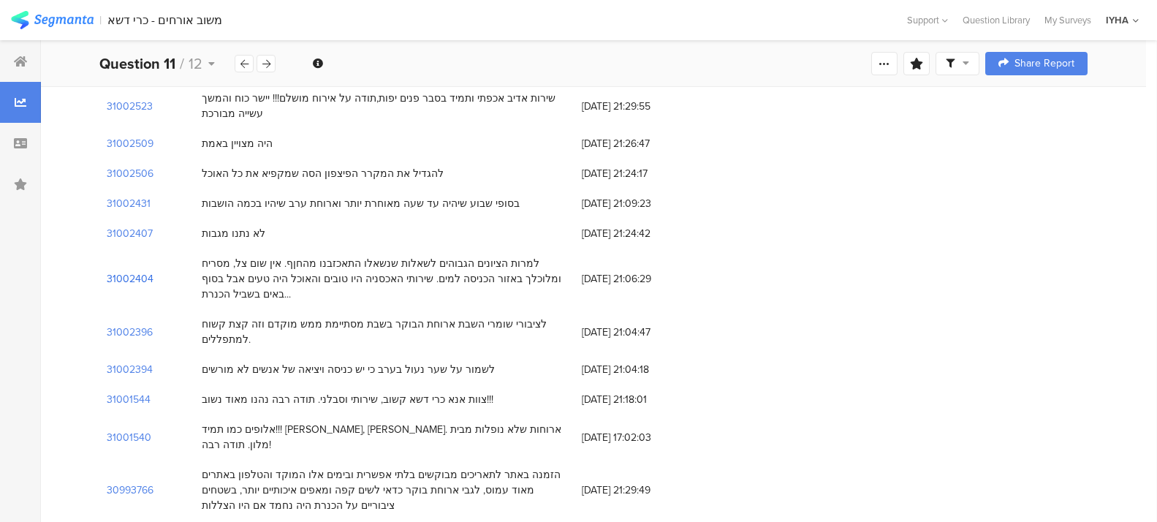
click at [131, 271] on section "31002404" at bounding box center [130, 278] width 47 height 15
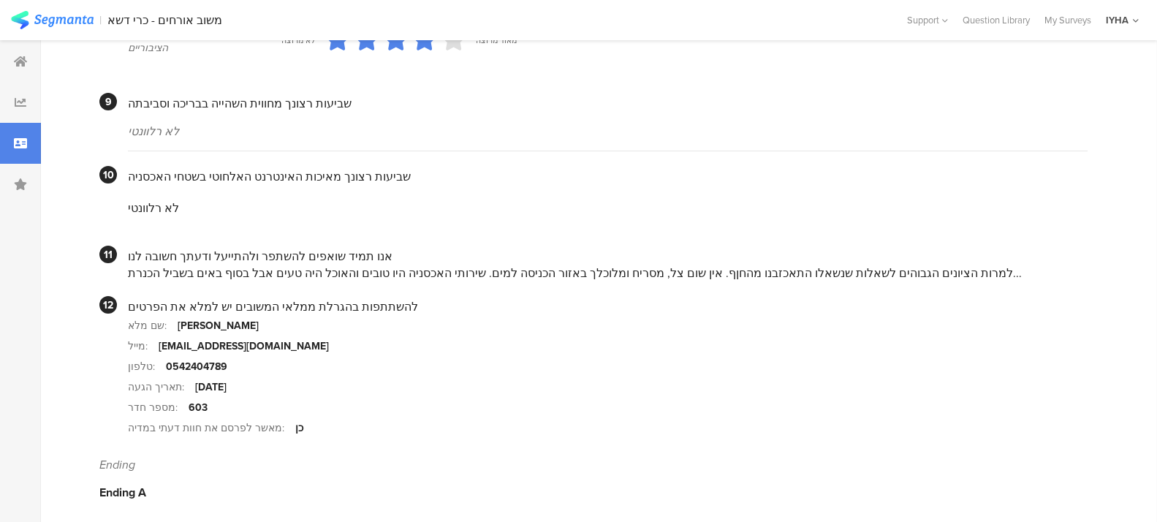
scroll to position [1356, 0]
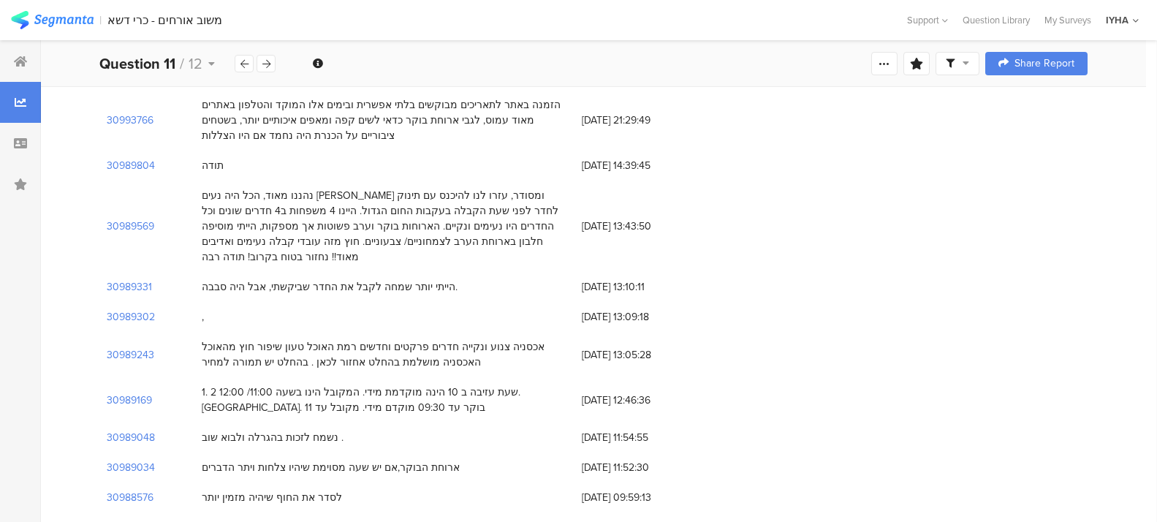
scroll to position [987, 0]
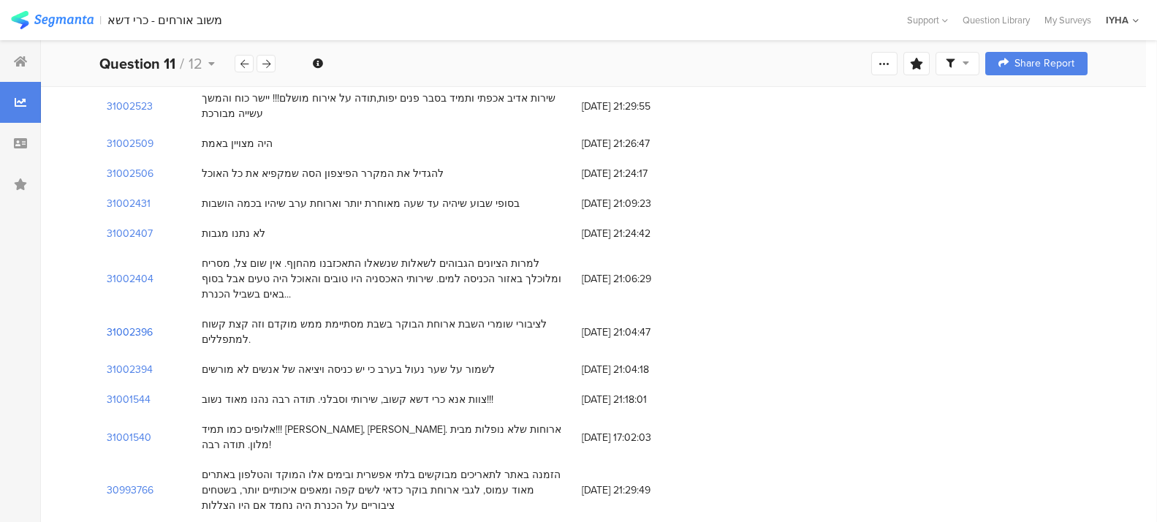
click at [130, 324] on section "31002396" at bounding box center [130, 331] width 46 height 15
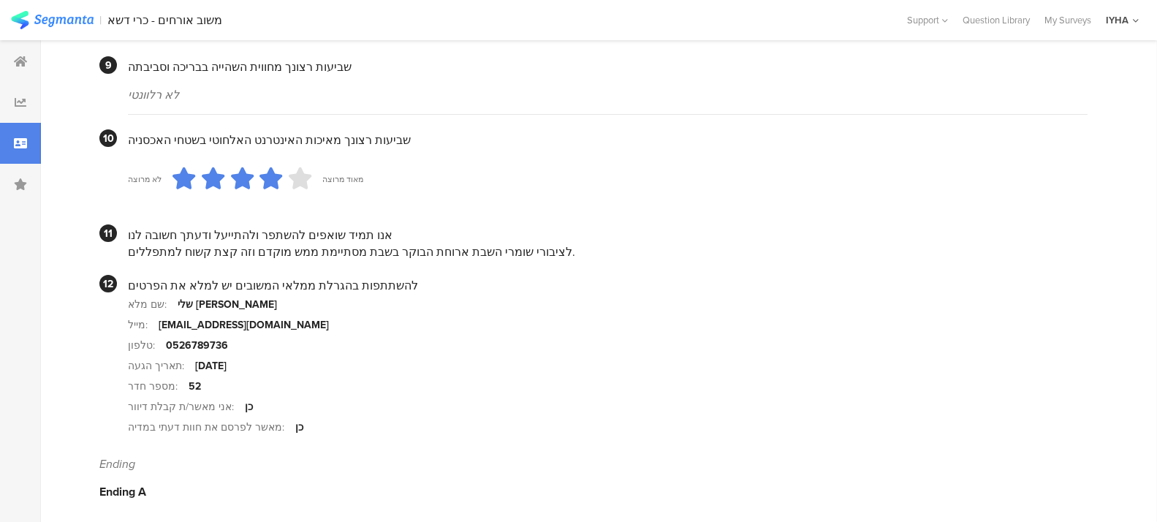
scroll to position [1392, 0]
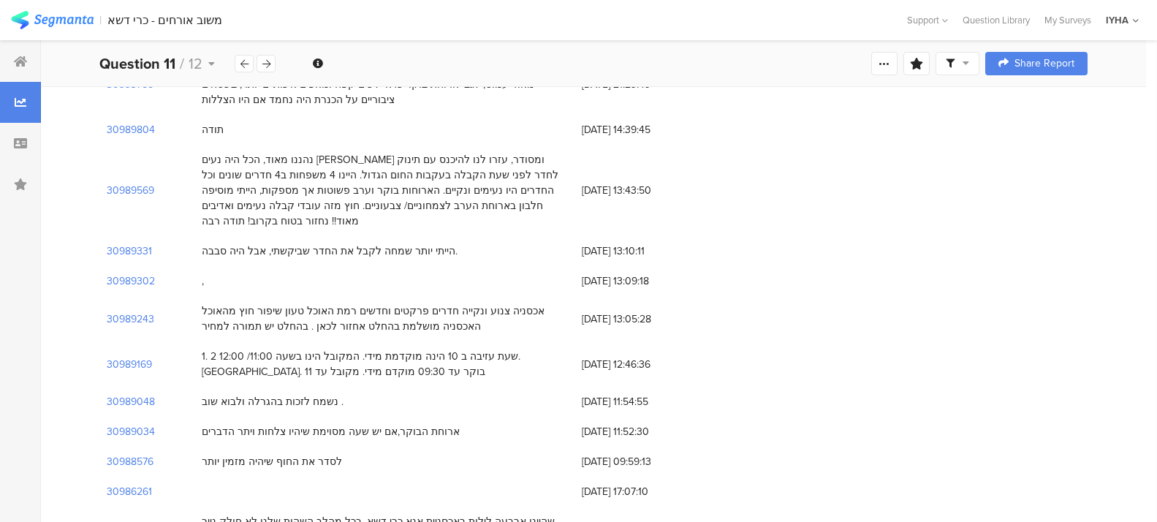
scroll to position [987, 0]
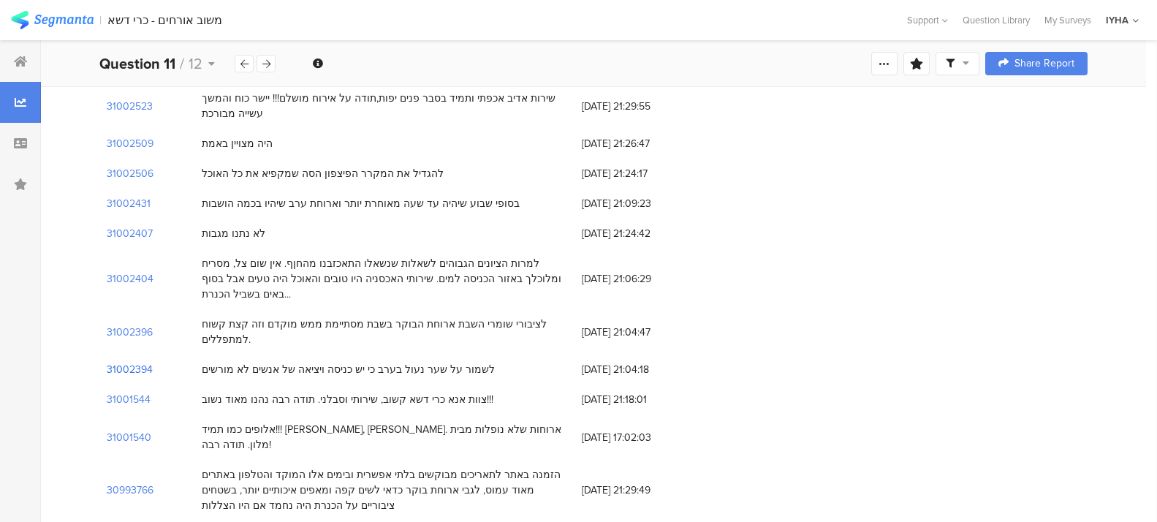
click at [138, 362] on section "31002394" at bounding box center [130, 369] width 46 height 15
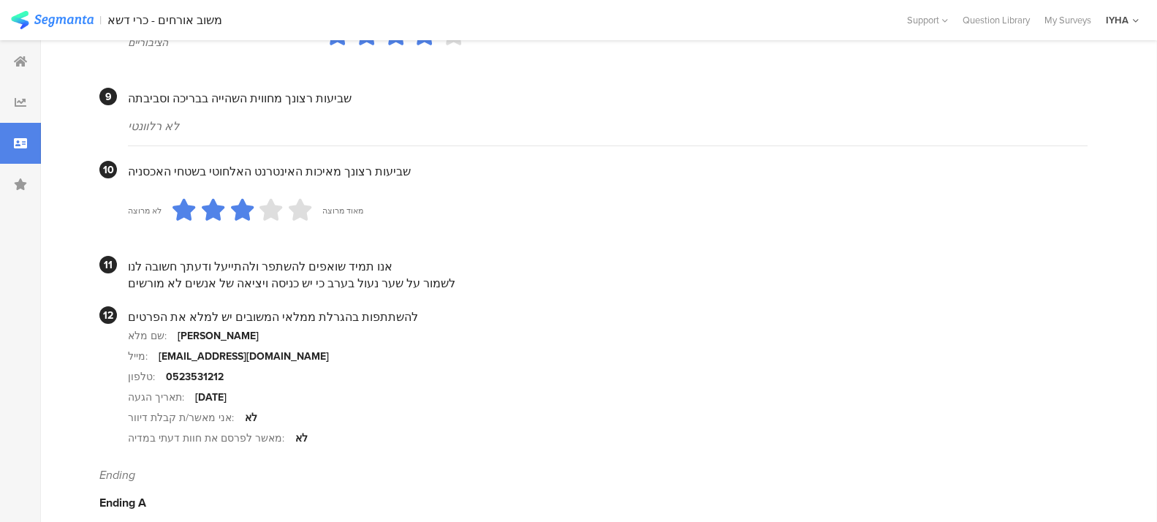
scroll to position [1370, 0]
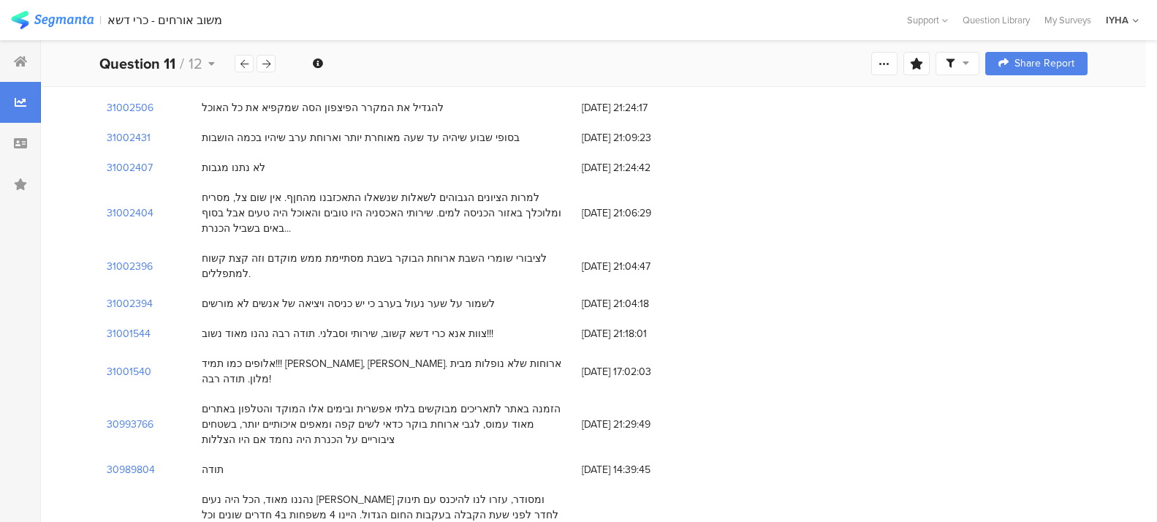
scroll to position [1060, 0]
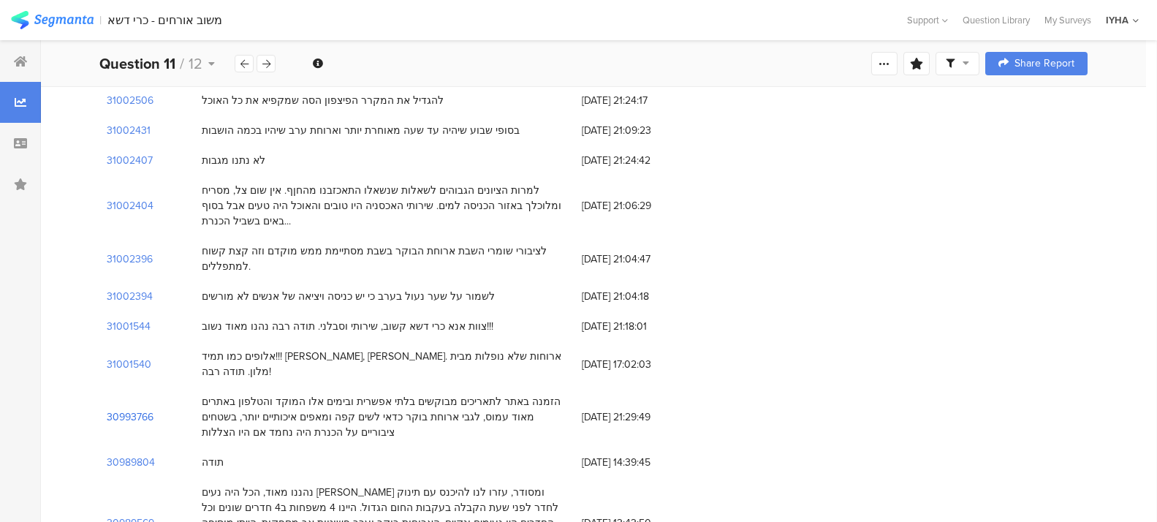
click at [123, 409] on section "30993766" at bounding box center [130, 416] width 47 height 15
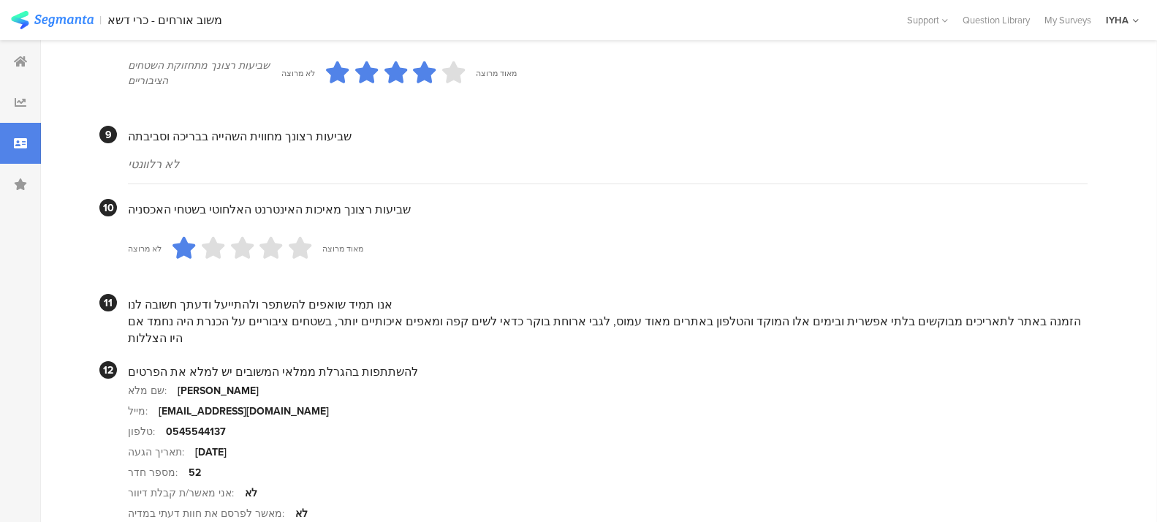
scroll to position [1352, 0]
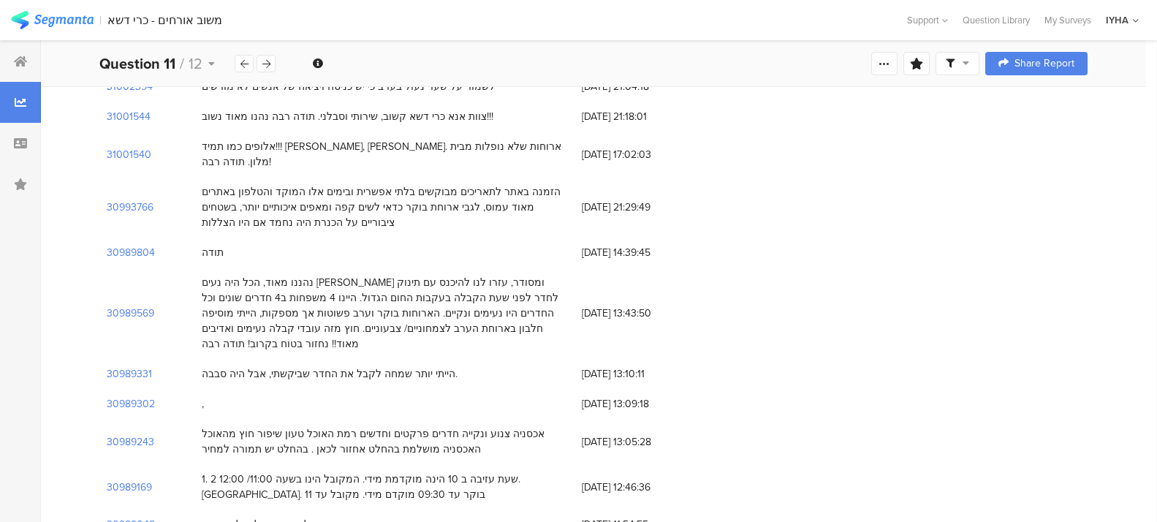
scroll to position [1279, 0]
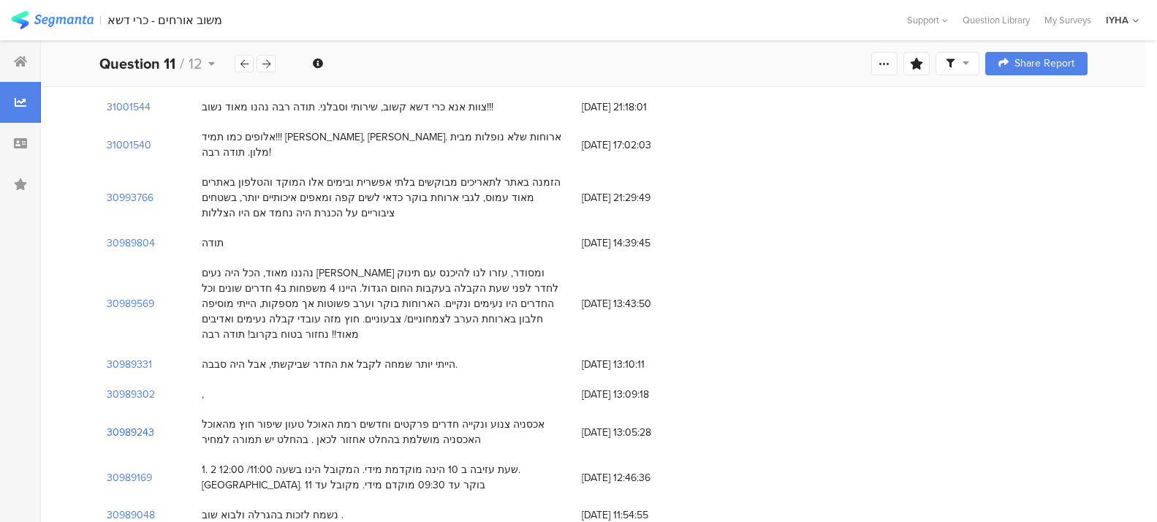
click at [137, 425] on section "30989243" at bounding box center [130, 432] width 47 height 15
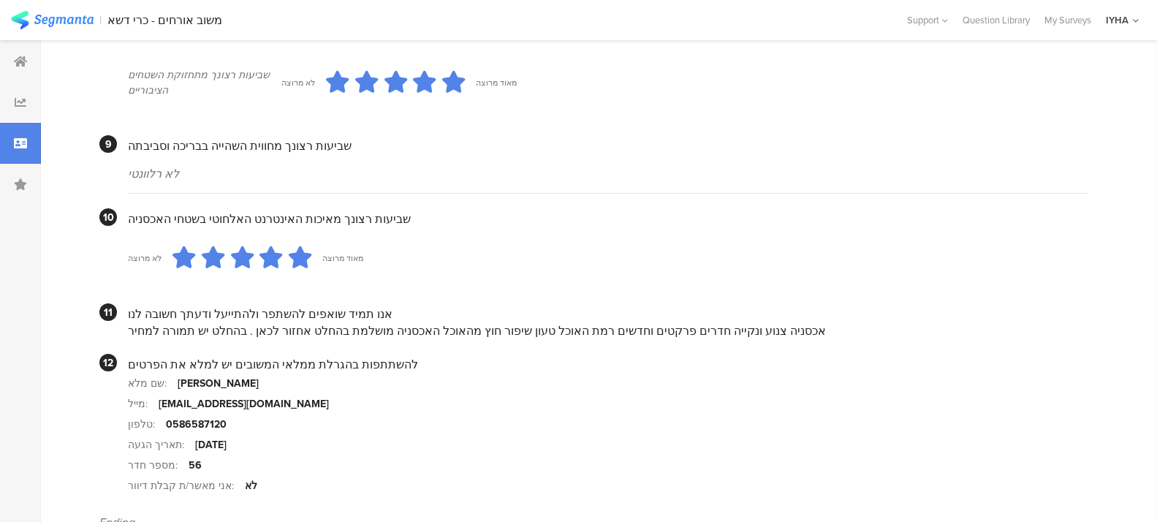
scroll to position [1297, 0]
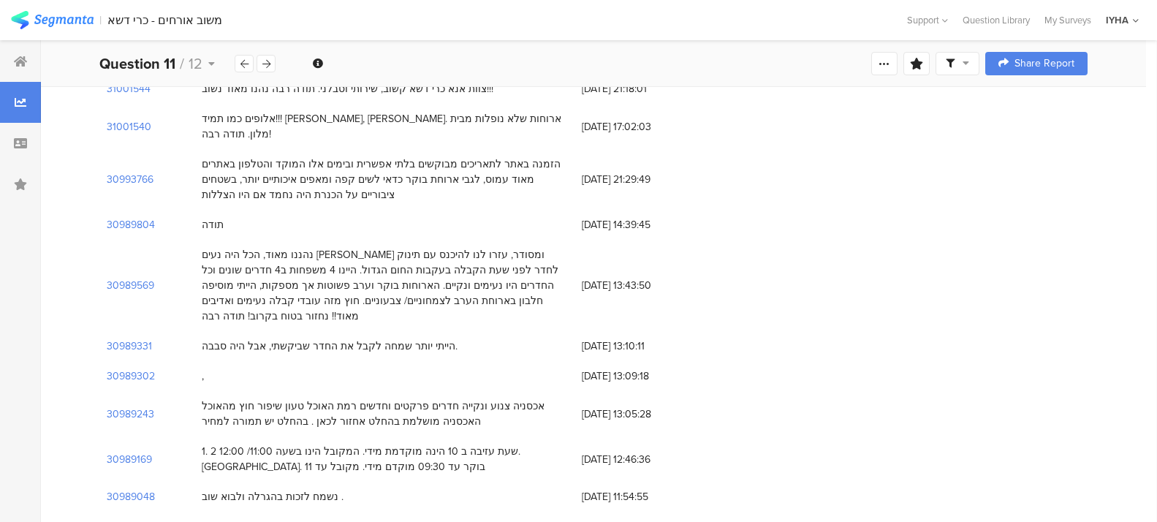
scroll to position [1279, 0]
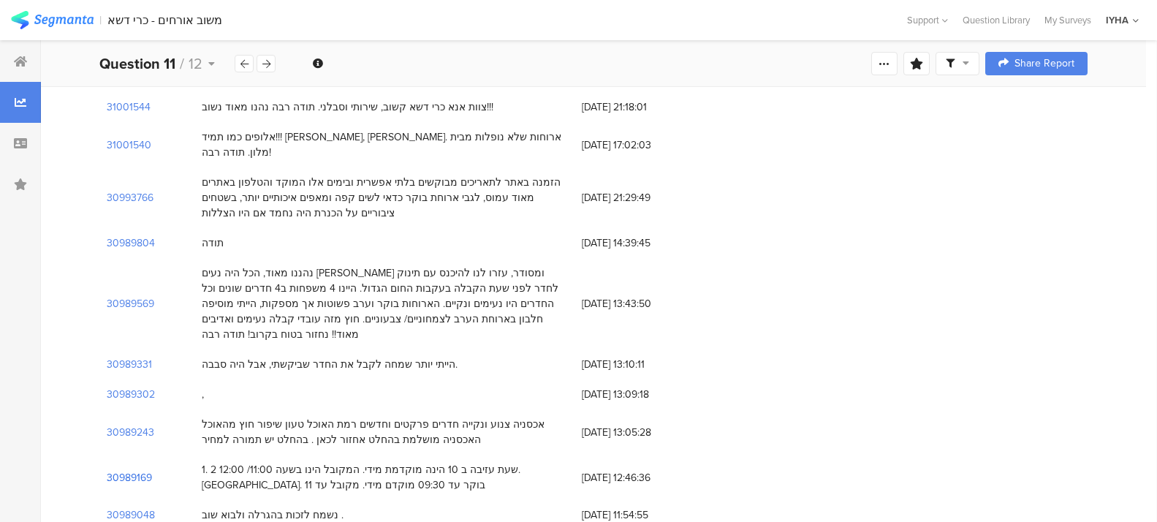
click at [124, 470] on section "30989169" at bounding box center [129, 477] width 45 height 15
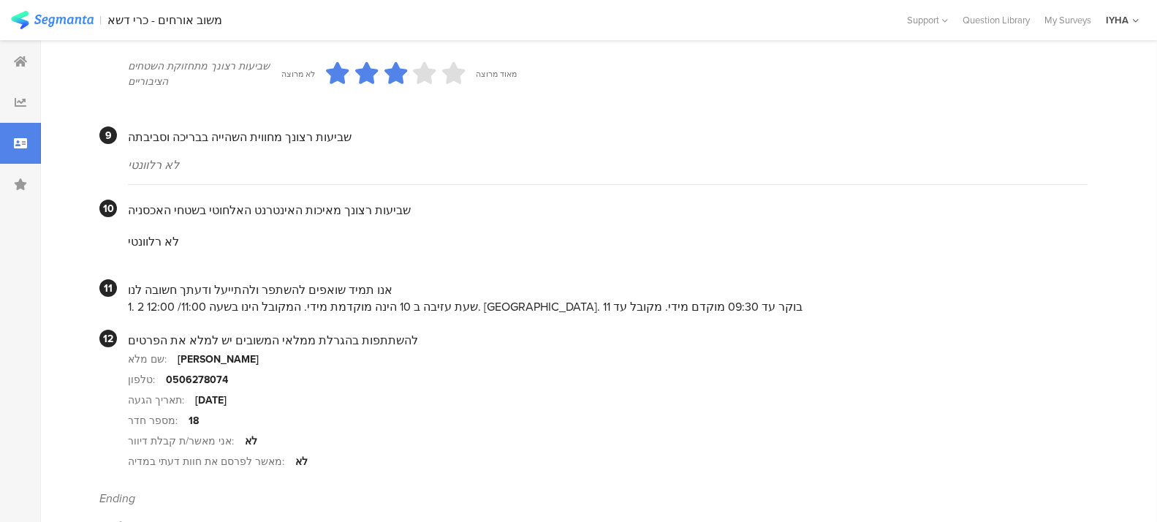
scroll to position [1315, 0]
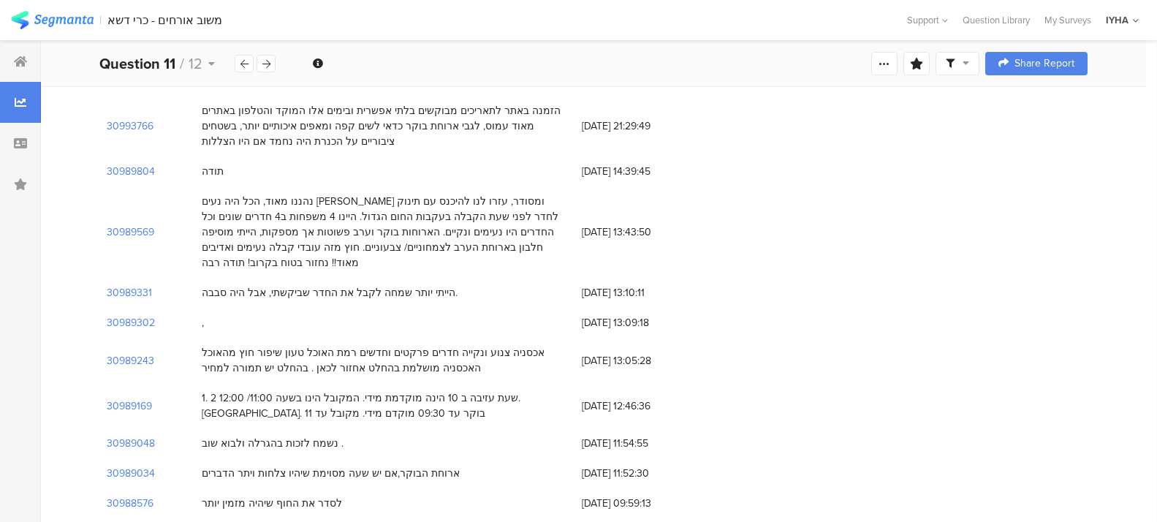
scroll to position [1352, 0]
click at [130, 464] on section "30989034" at bounding box center [131, 471] width 48 height 15
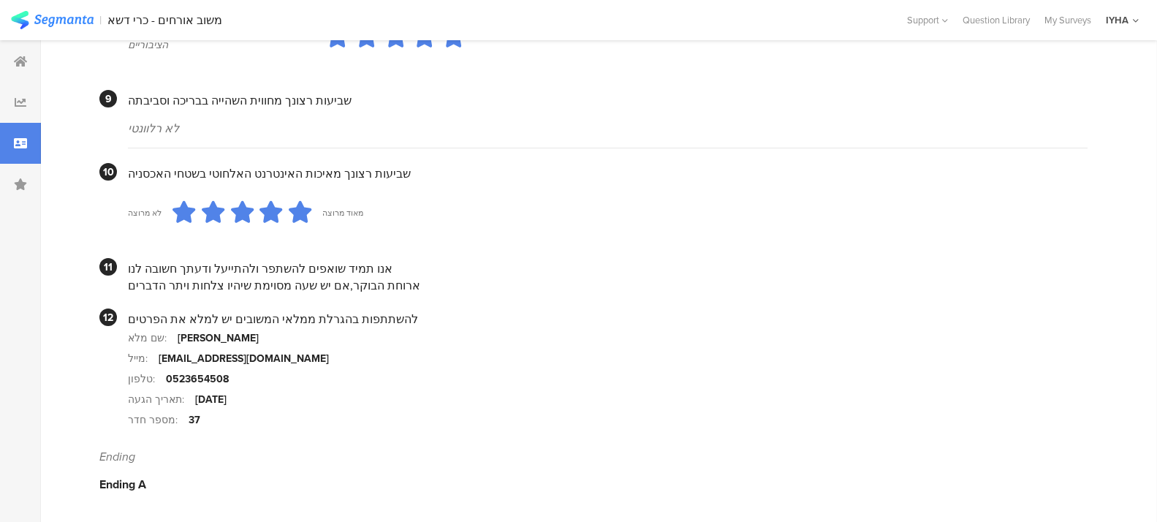
scroll to position [1323, 0]
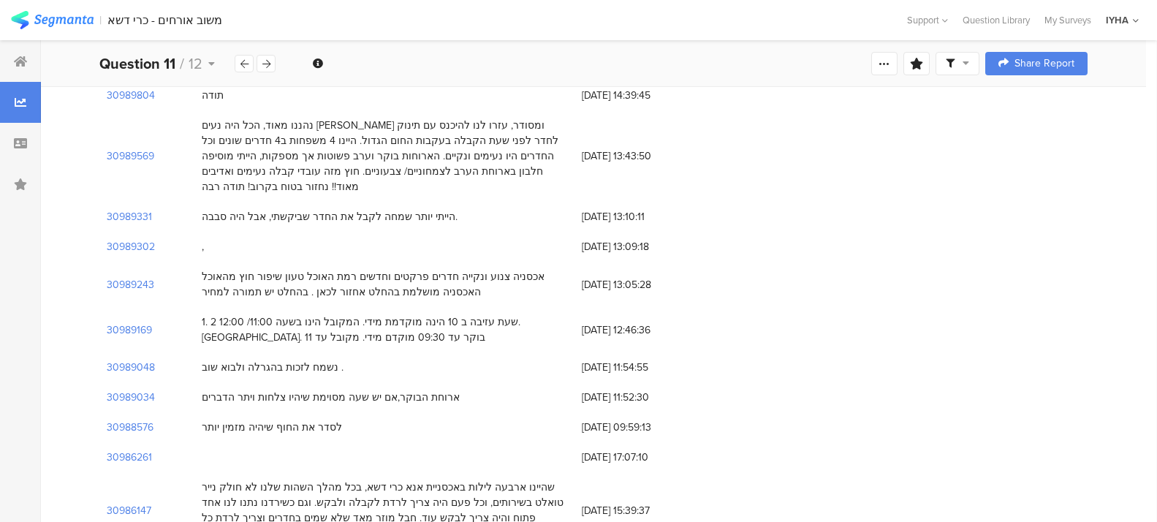
scroll to position [1461, 0]
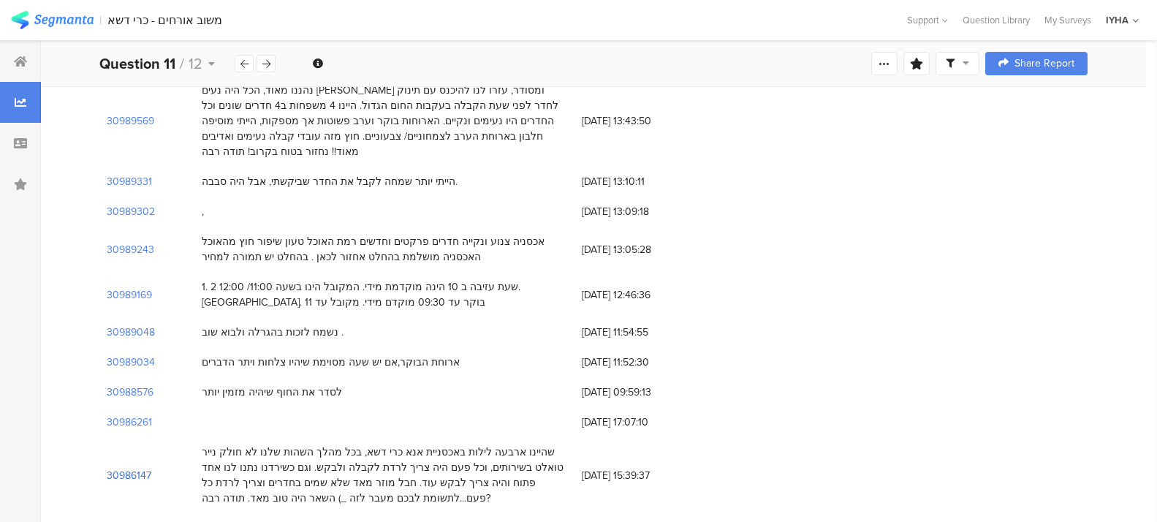
click at [134, 468] on section "30986147" at bounding box center [129, 475] width 45 height 15
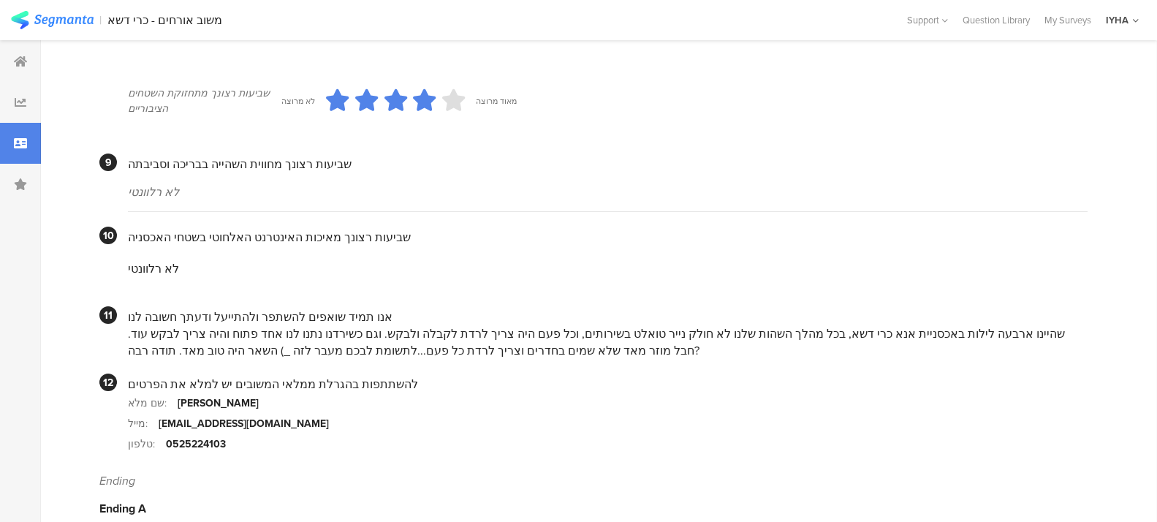
scroll to position [1297, 0]
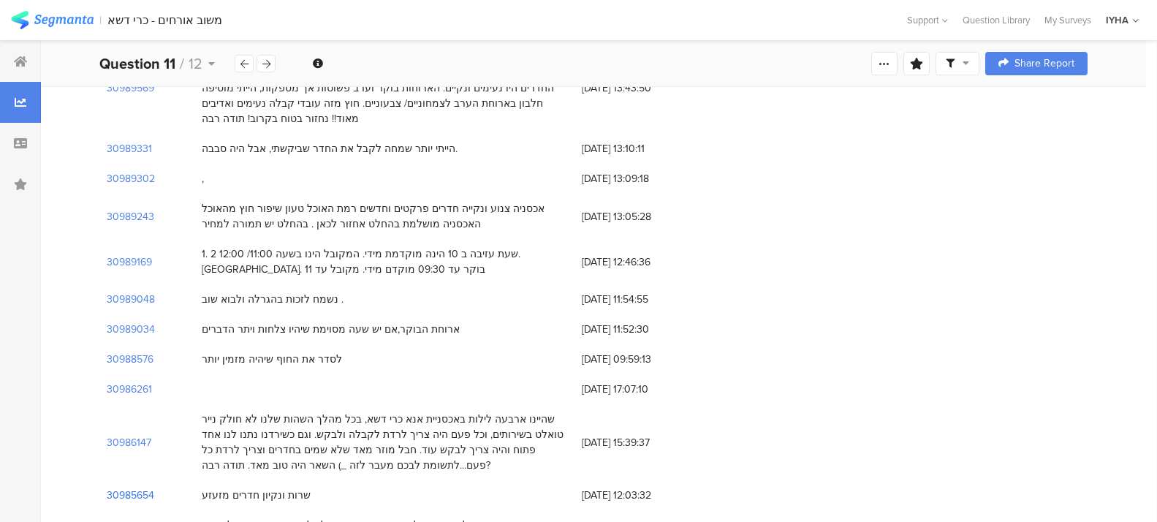
scroll to position [1498, 0]
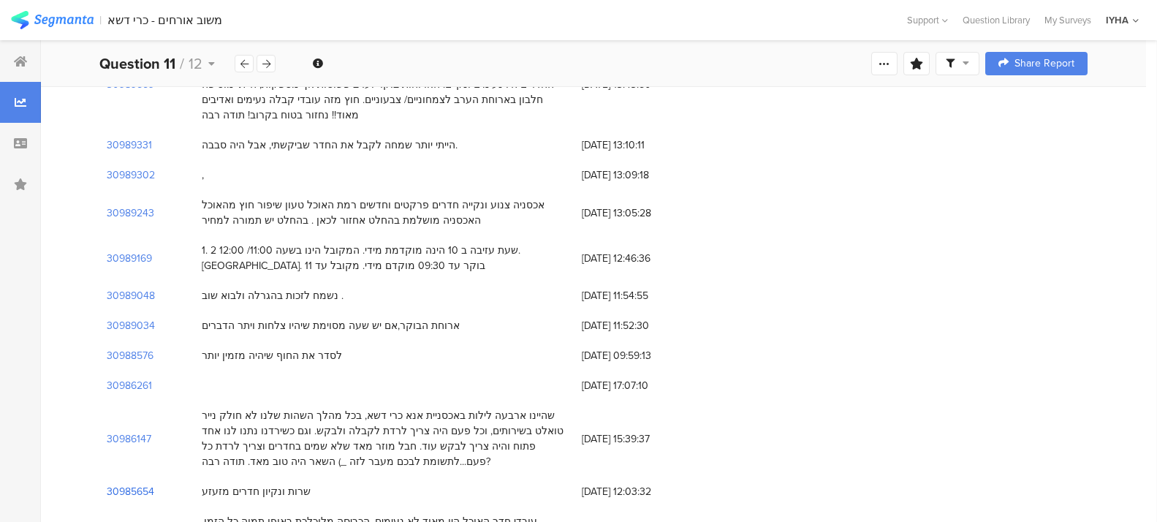
click at [142, 484] on section "30985654" at bounding box center [130, 491] width 47 height 15
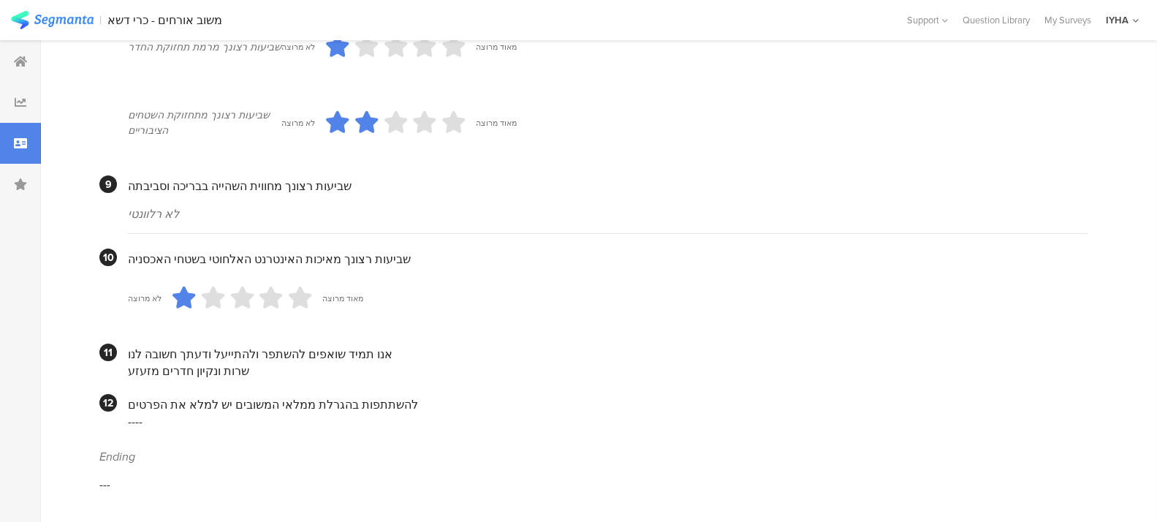
scroll to position [1253, 0]
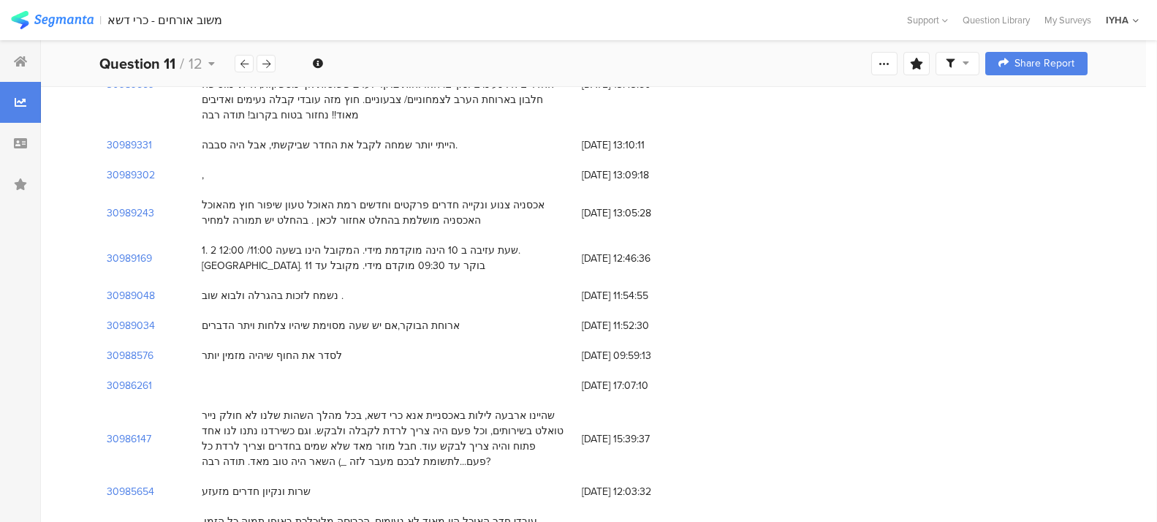
scroll to position [1553, 0]
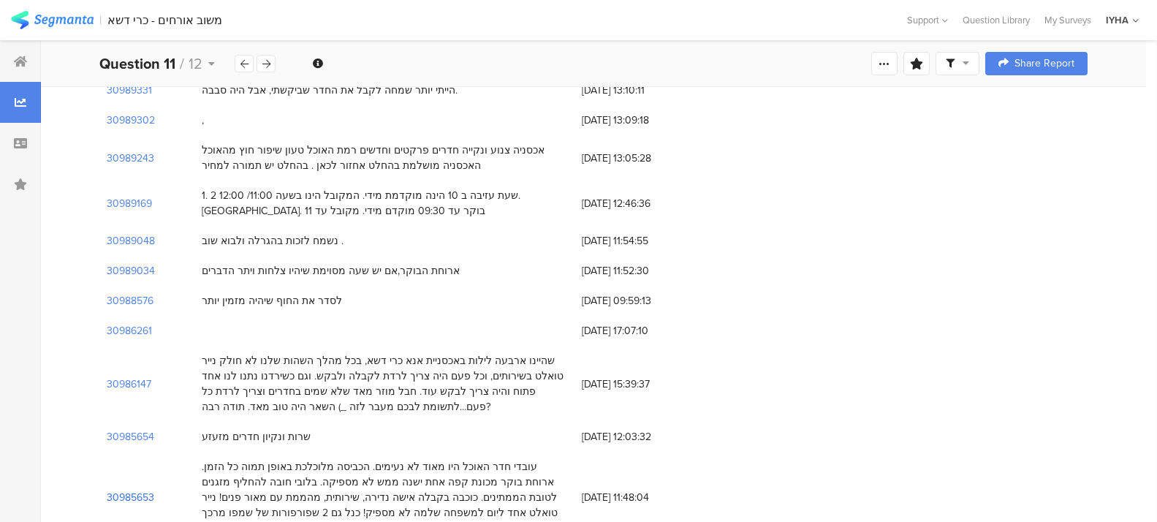
click at [122, 490] on section "30985653" at bounding box center [130, 497] width 47 height 15
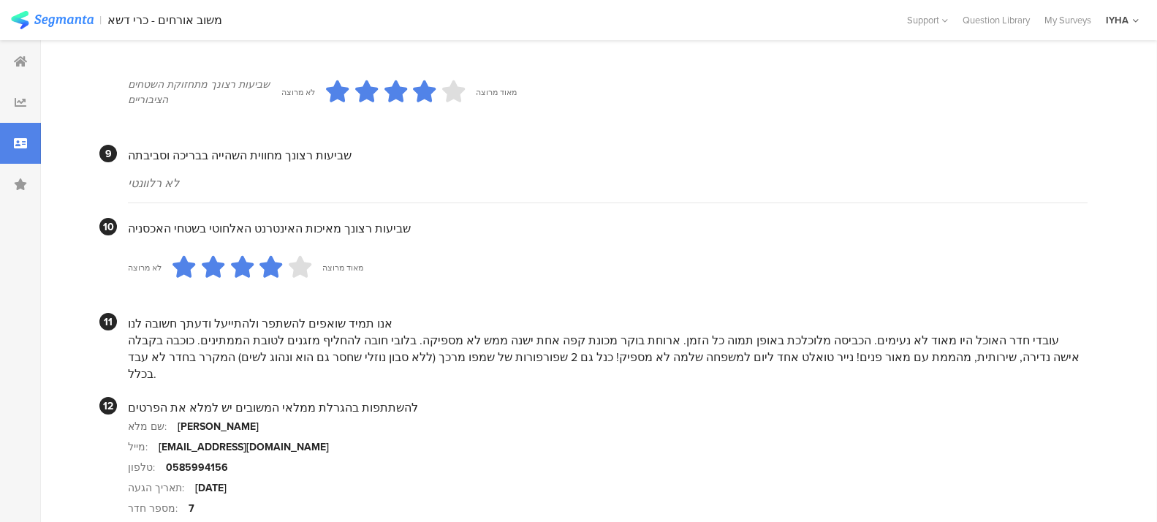
scroll to position [1334, 0]
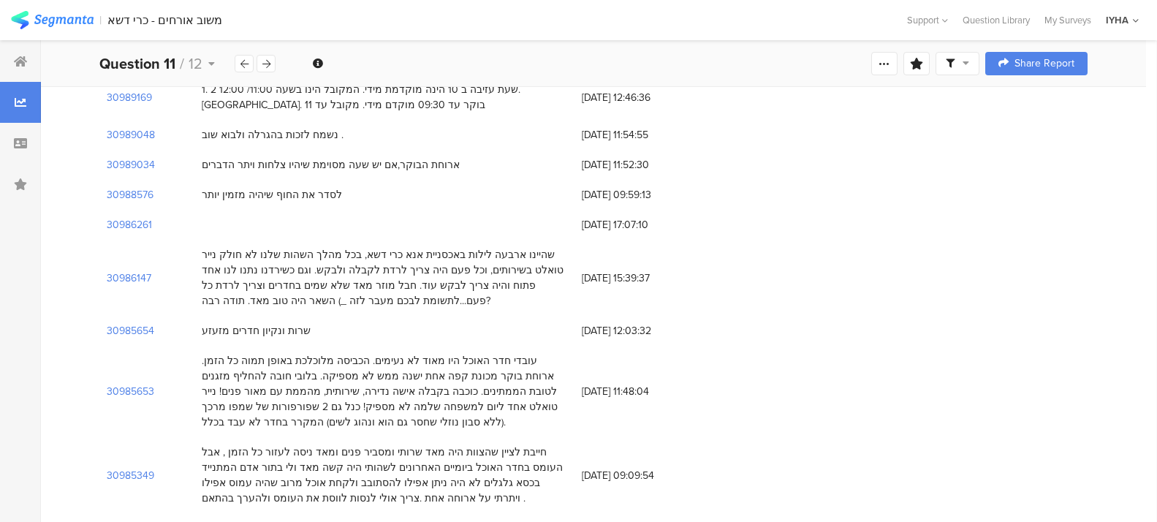
scroll to position [1662, 0]
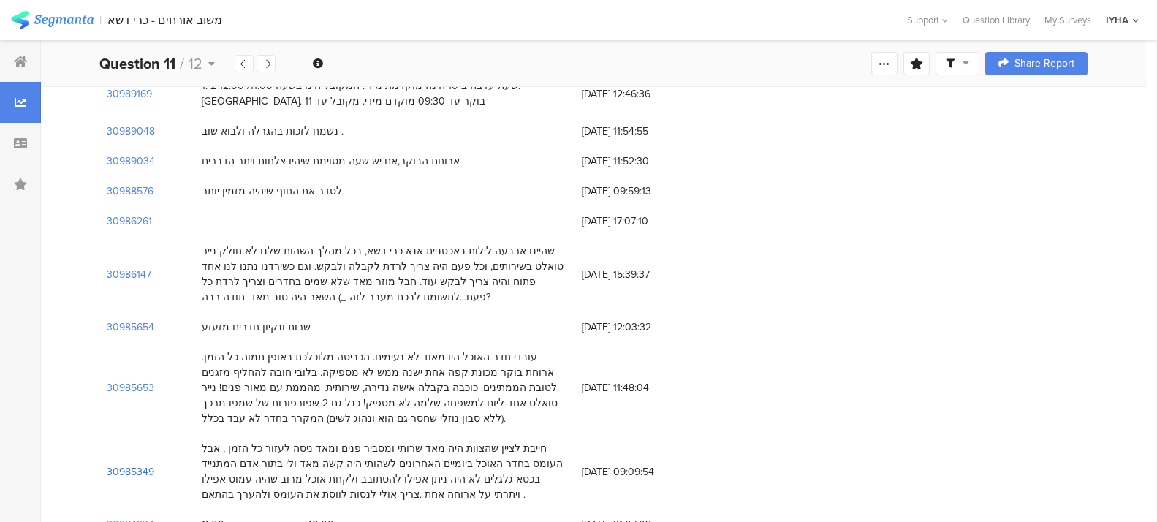
click at [128, 464] on section "30985349" at bounding box center [130, 471] width 47 height 15
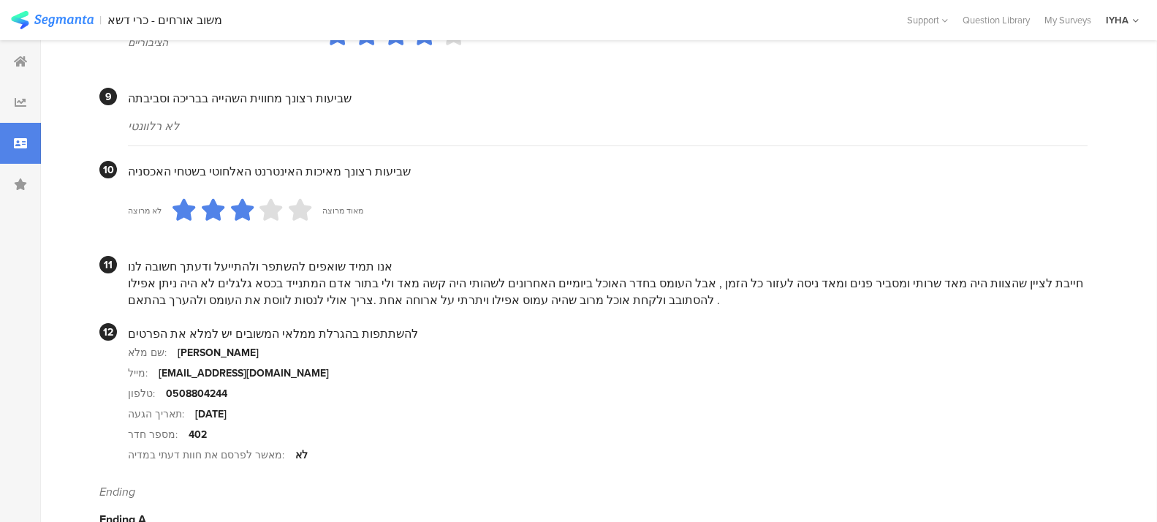
scroll to position [1388, 0]
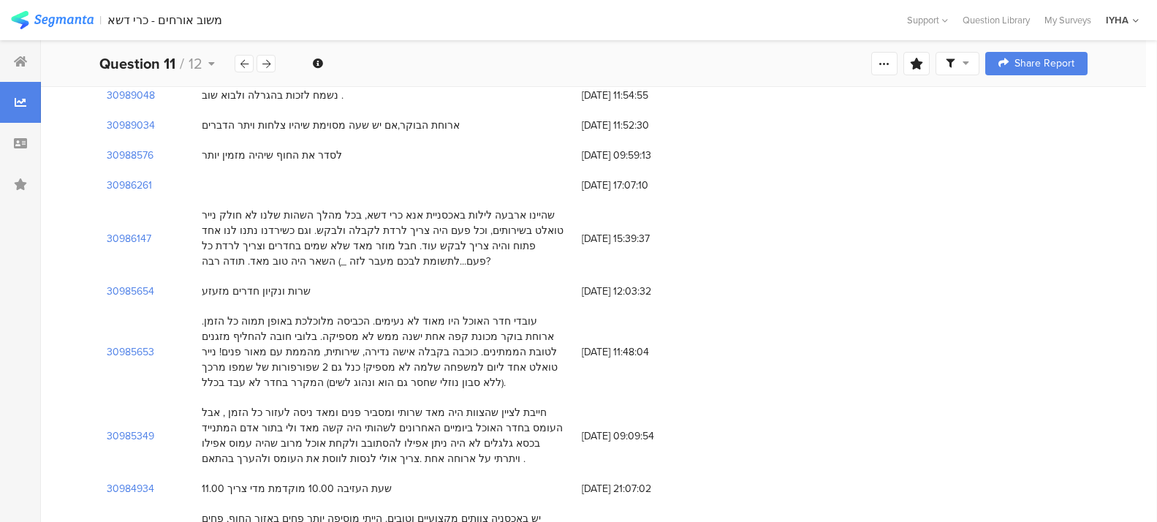
scroll to position [1699, 0]
click at [129, 518] on section "30984541" at bounding box center [129, 525] width 45 height 15
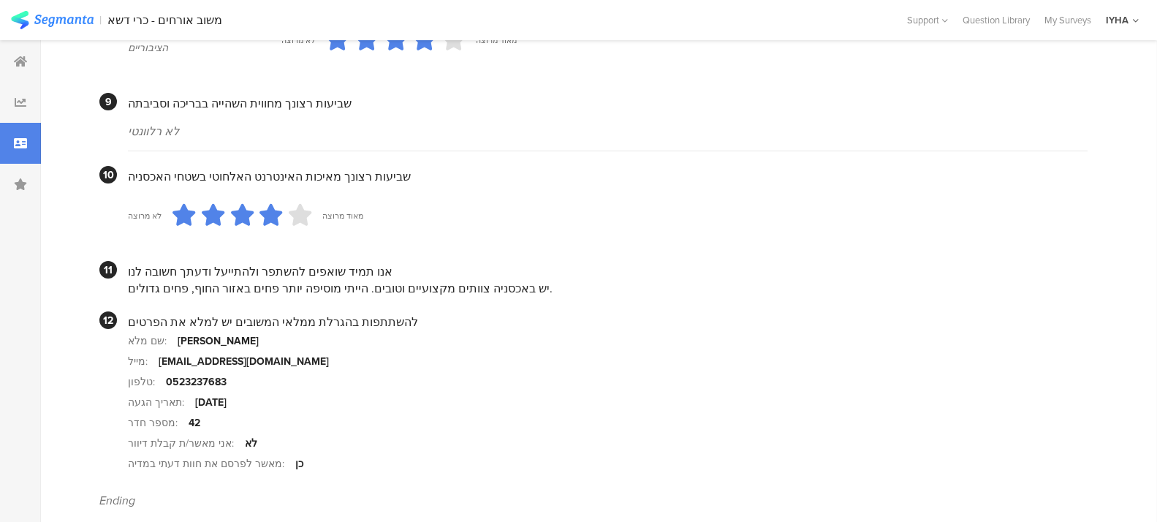
scroll to position [1352, 0]
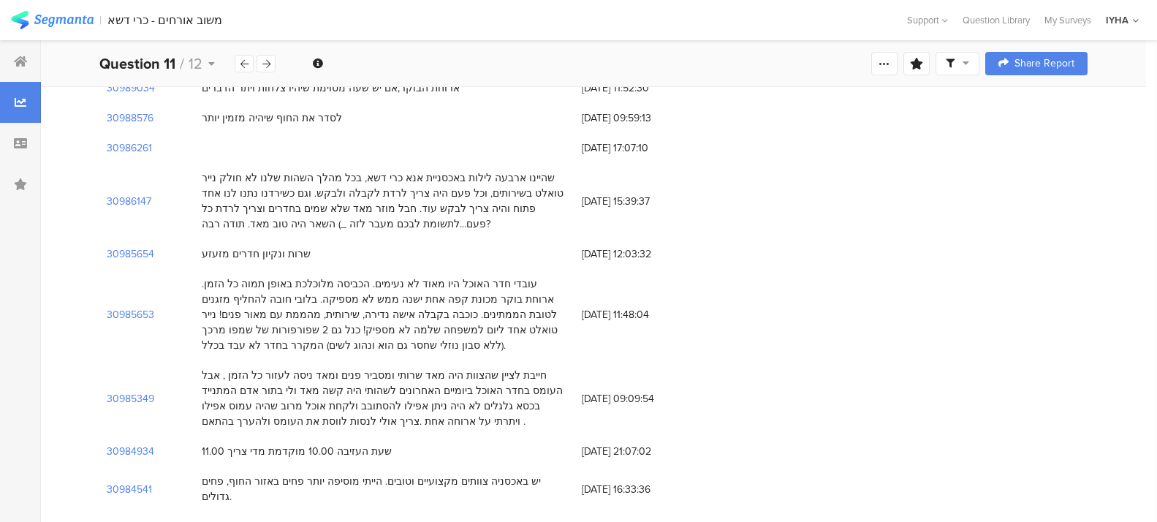
scroll to position [1790, 0]
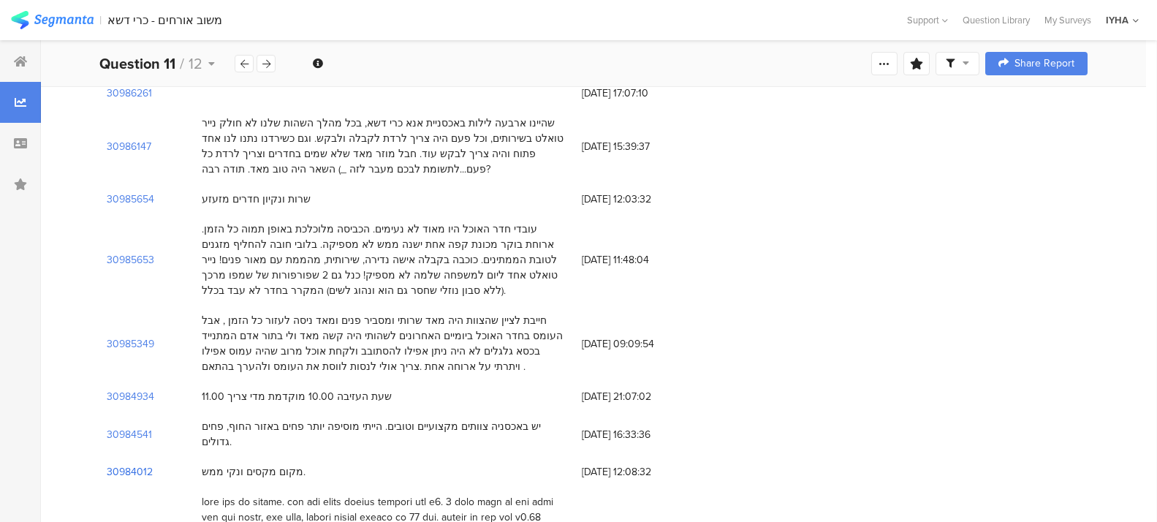
click at [122, 464] on section "30984012" at bounding box center [130, 471] width 46 height 15
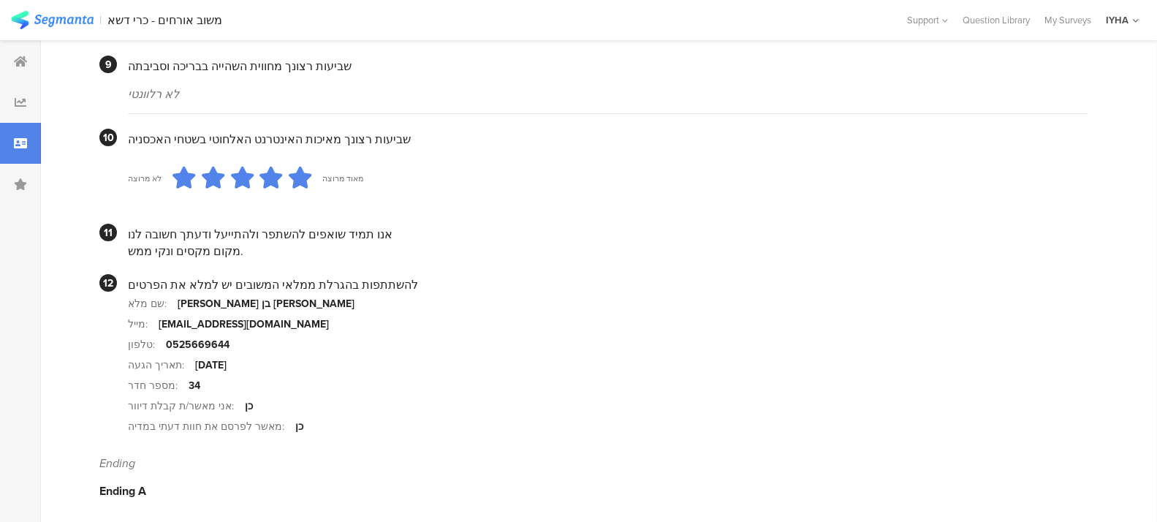
scroll to position [1377, 0]
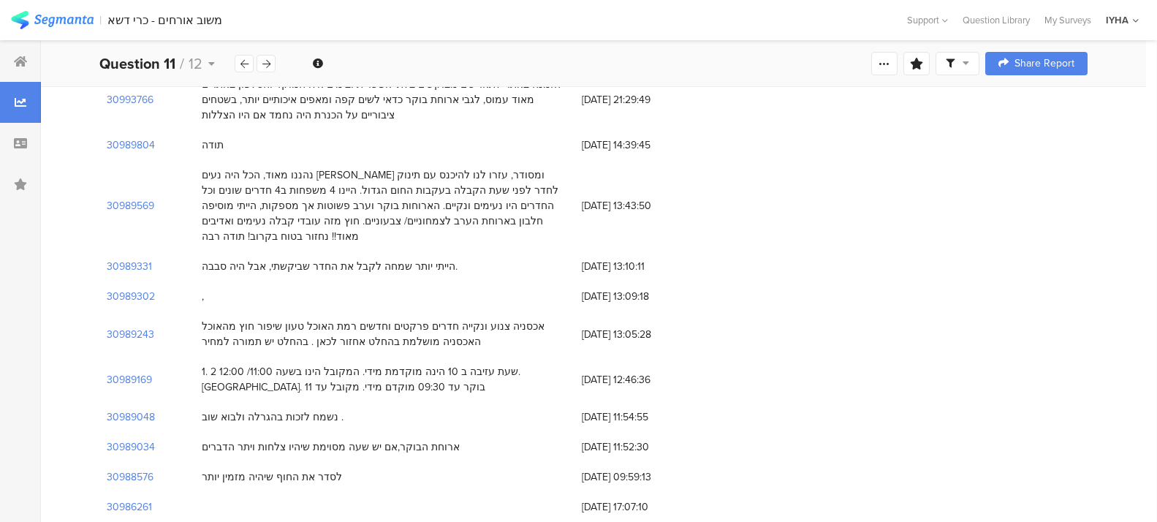
scroll to position [1790, 0]
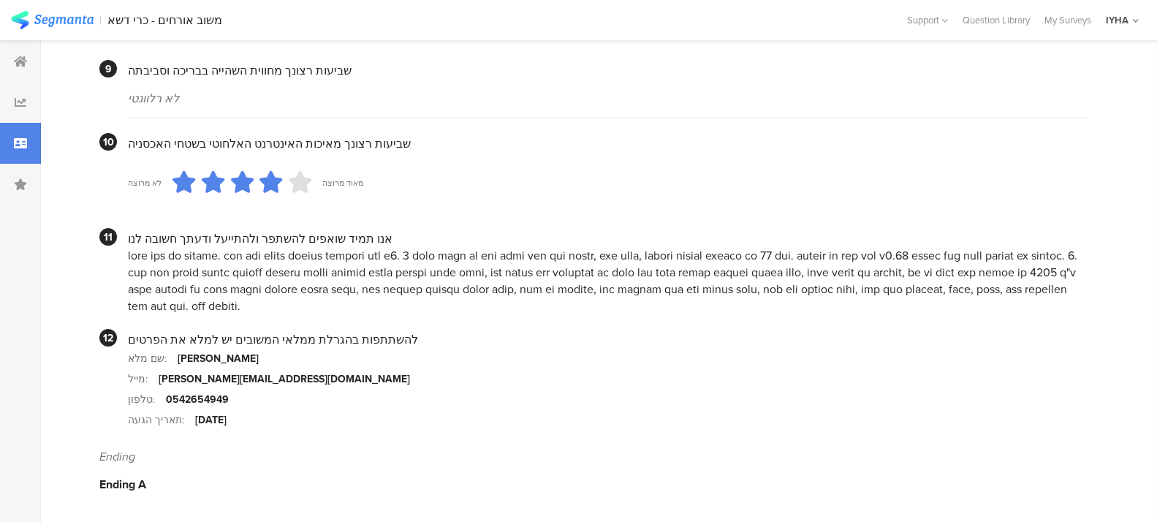
scroll to position [1369, 0]
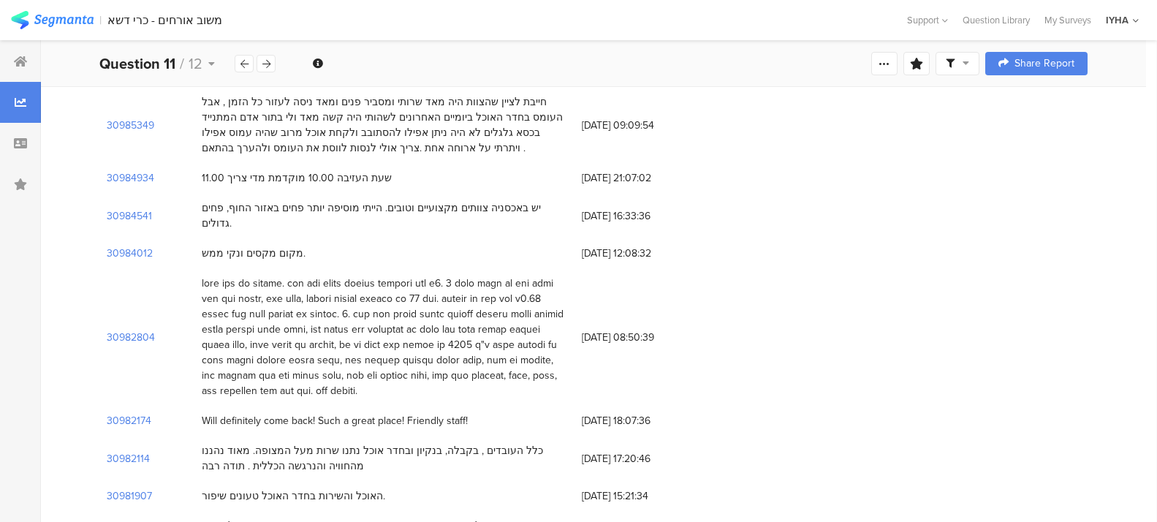
scroll to position [2010, 0]
click at [130, 487] on section "30981907" at bounding box center [129, 494] width 45 height 15
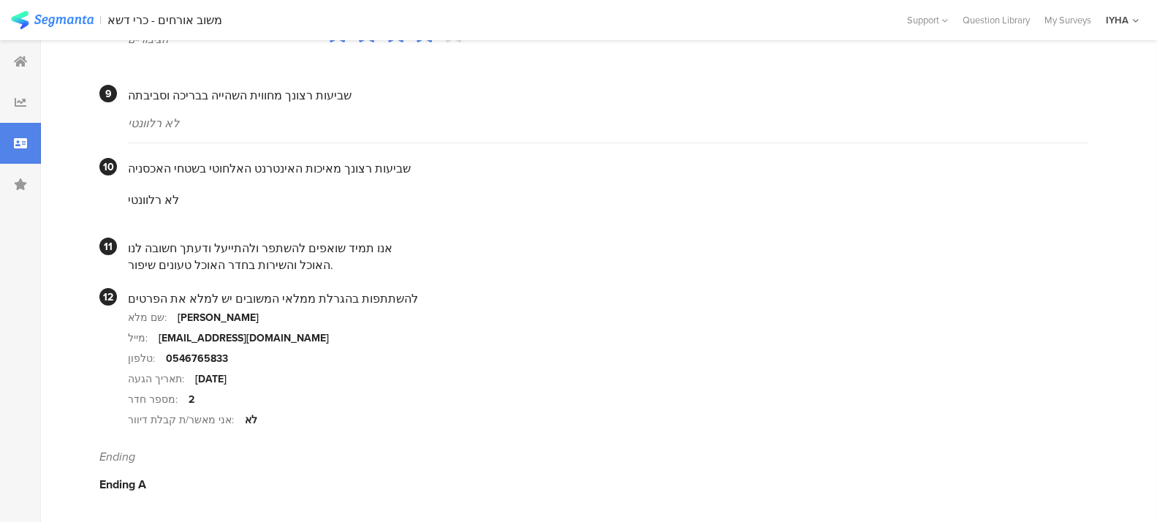
scroll to position [1344, 0]
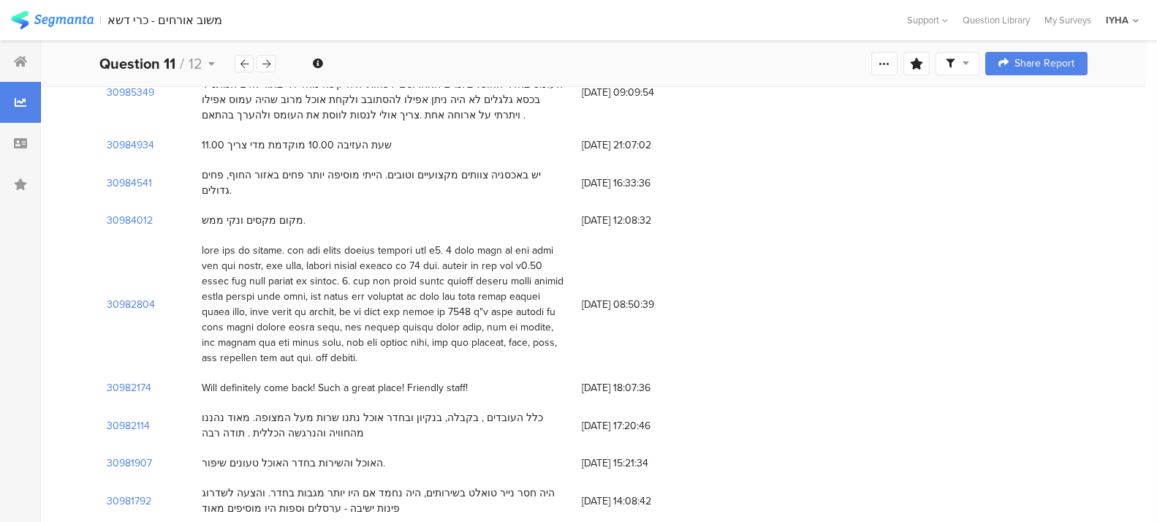
scroll to position [2046, 0]
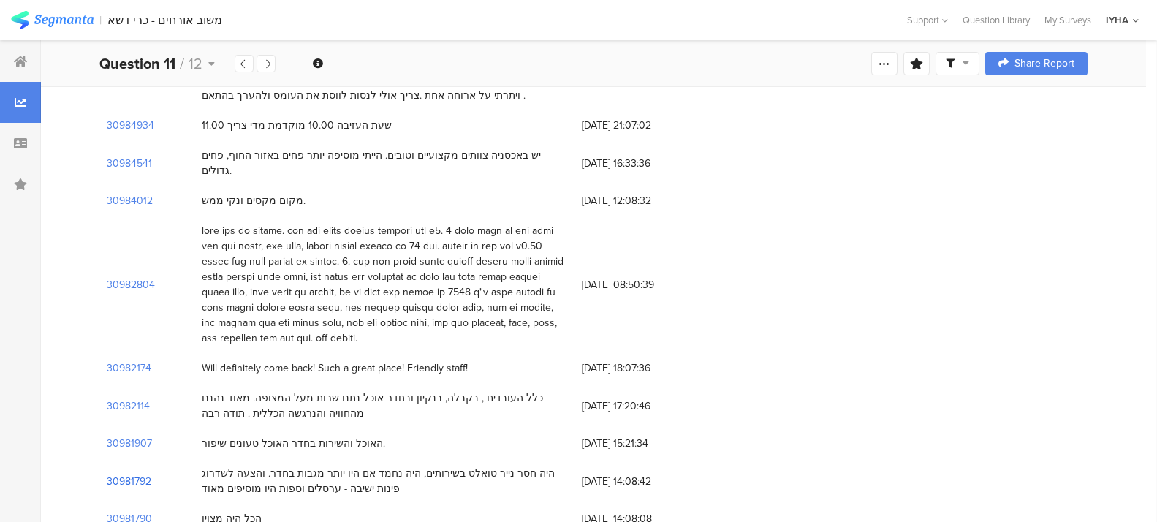
click at [132, 474] on section "30981792" at bounding box center [129, 481] width 45 height 15
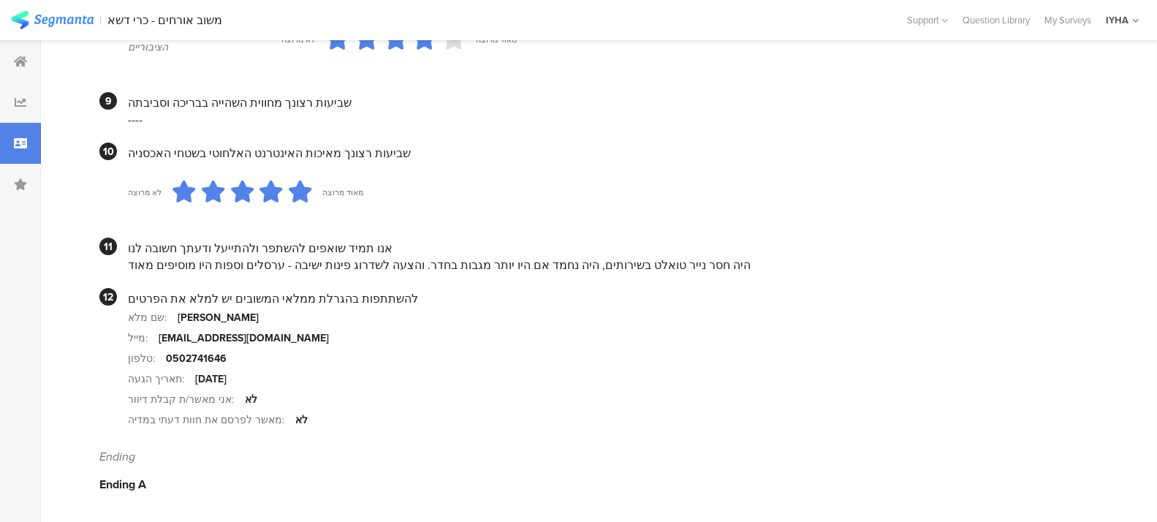
scroll to position [1337, 0]
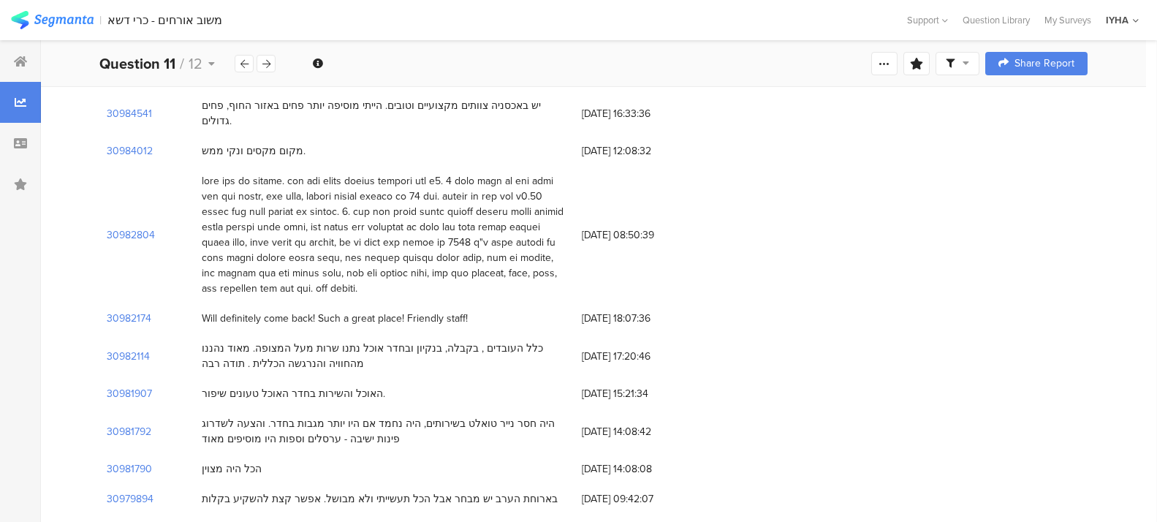
scroll to position [2101, 0]
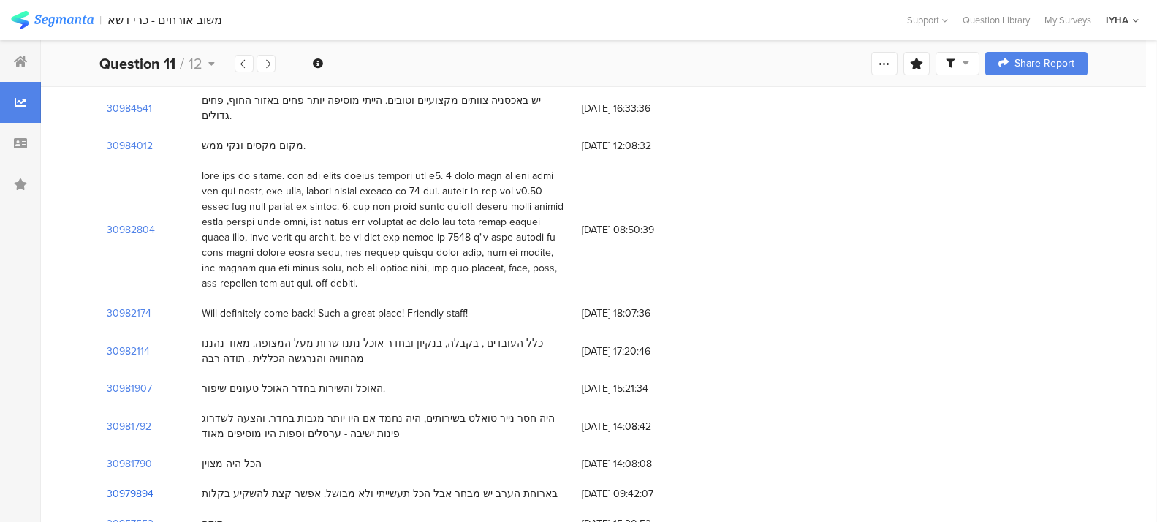
click at [136, 486] on section "30979894" at bounding box center [130, 493] width 47 height 15
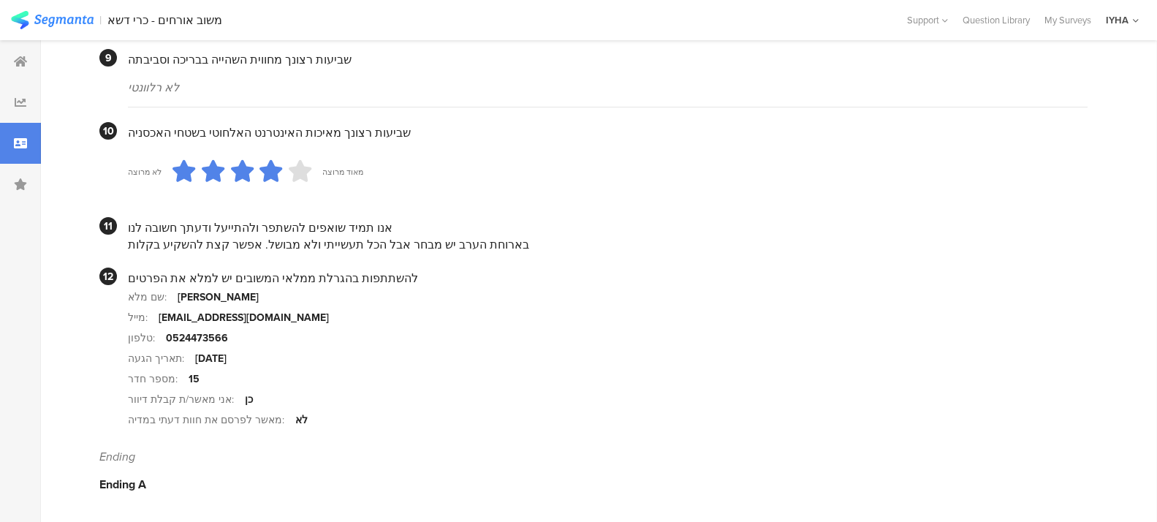
scroll to position [1380, 0]
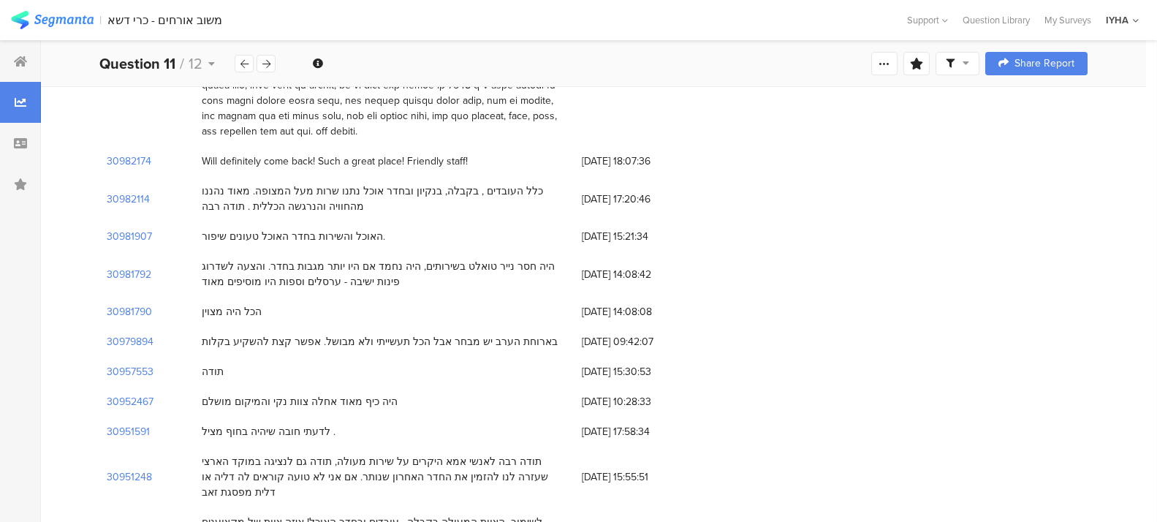
scroll to position [2265, 0]
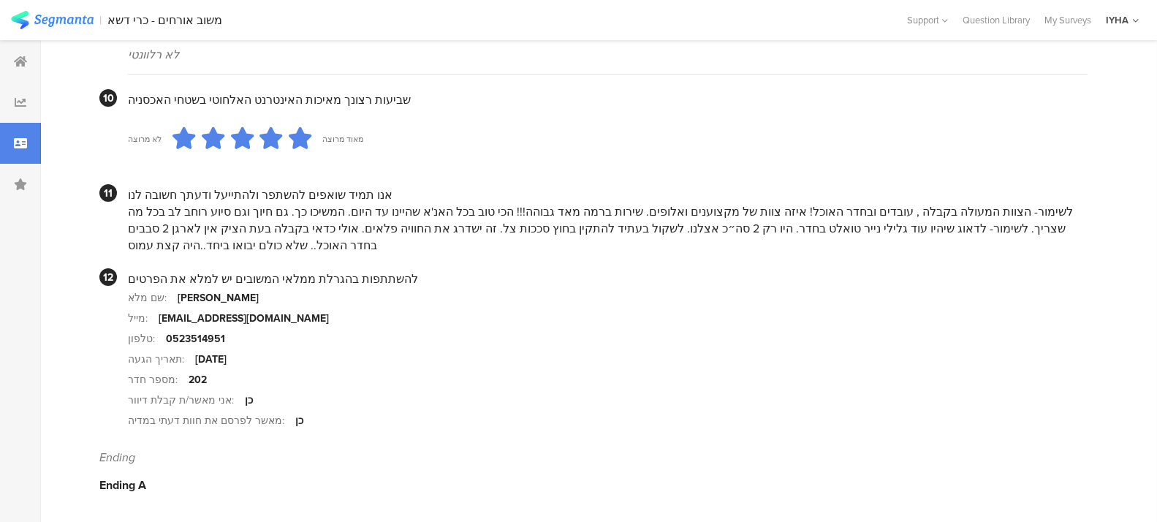
scroll to position [1413, 0]
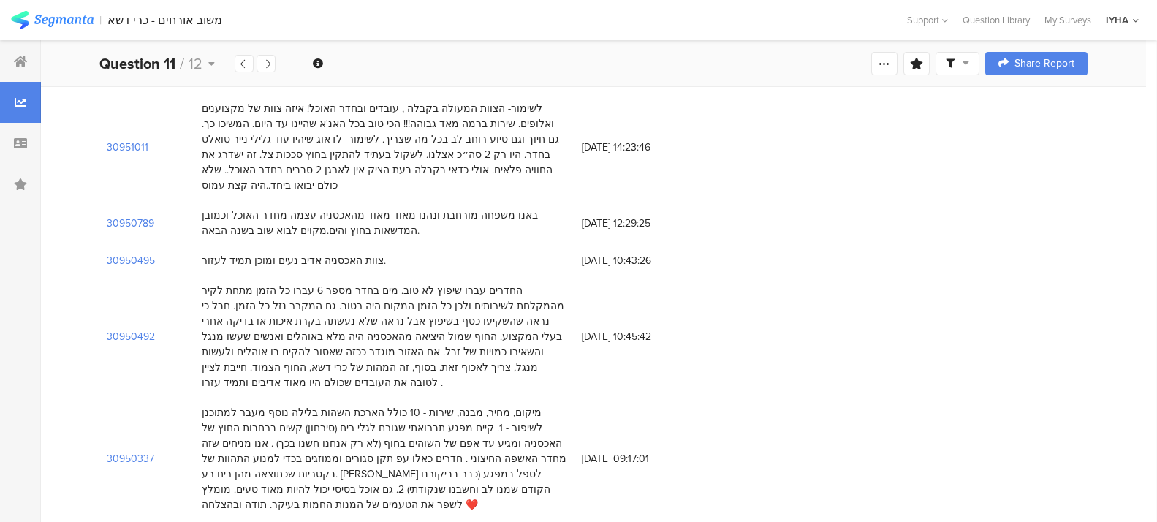
scroll to position [2667, 0]
